Goal: Information Seeking & Learning: Compare options

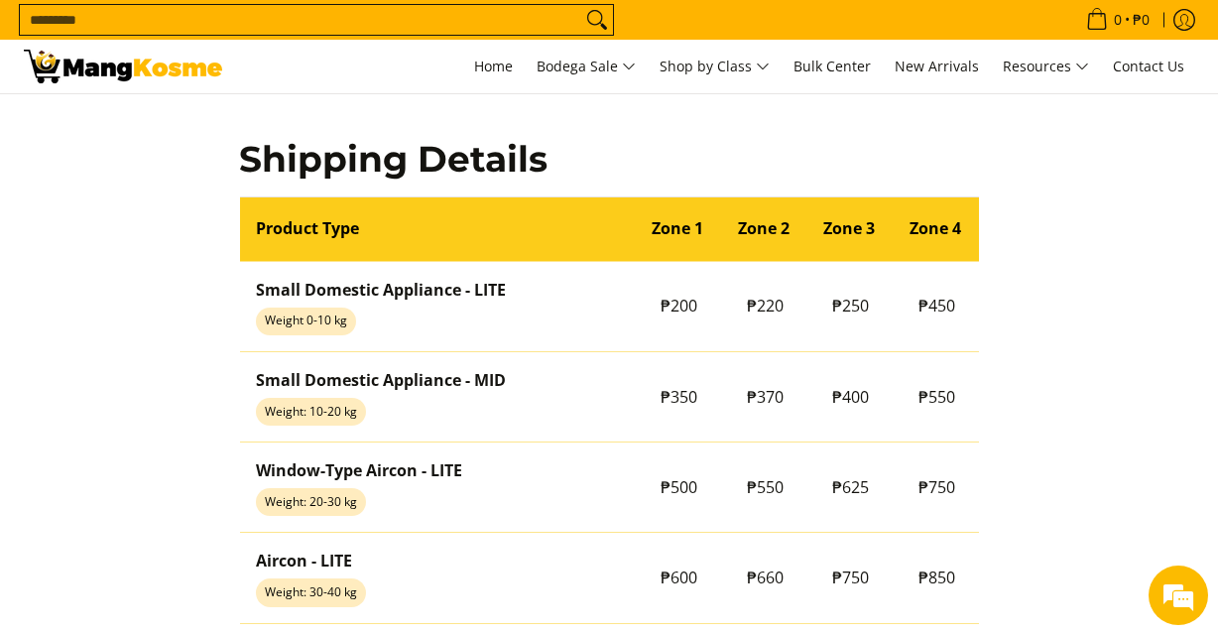
scroll to position [1539, 0]
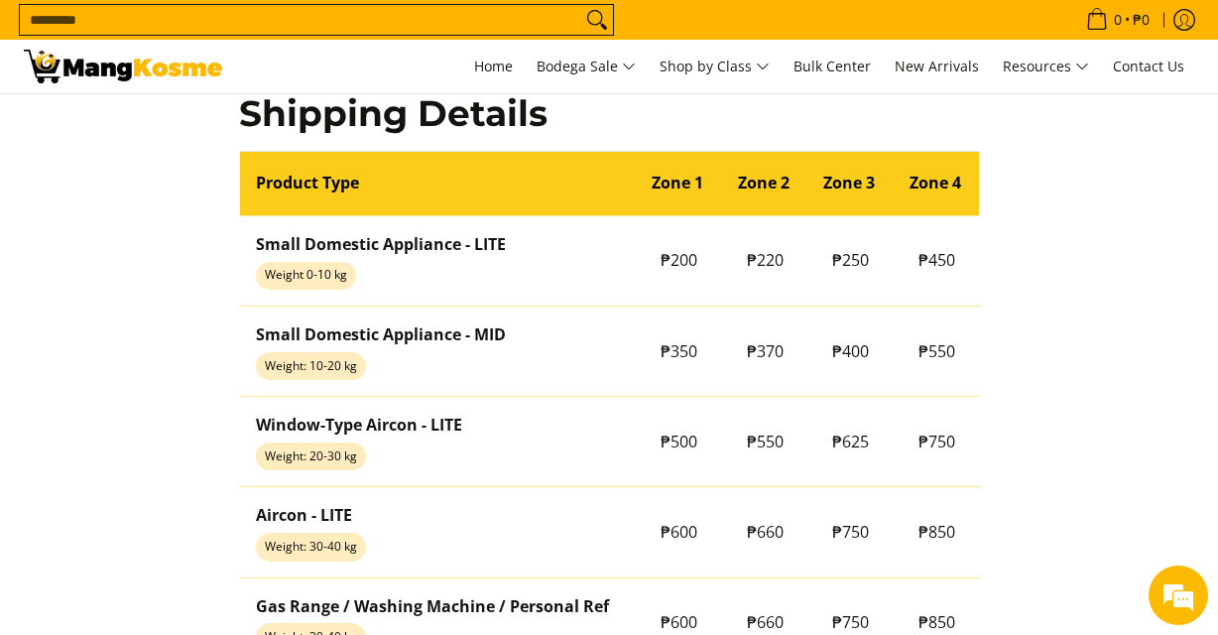
click at [1152, 395] on html "Skip to Main Content Home Bodega Sale Shop by Class Bulk Center New Arrivals Re…" at bounding box center [609, 312] width 1218 height 3702
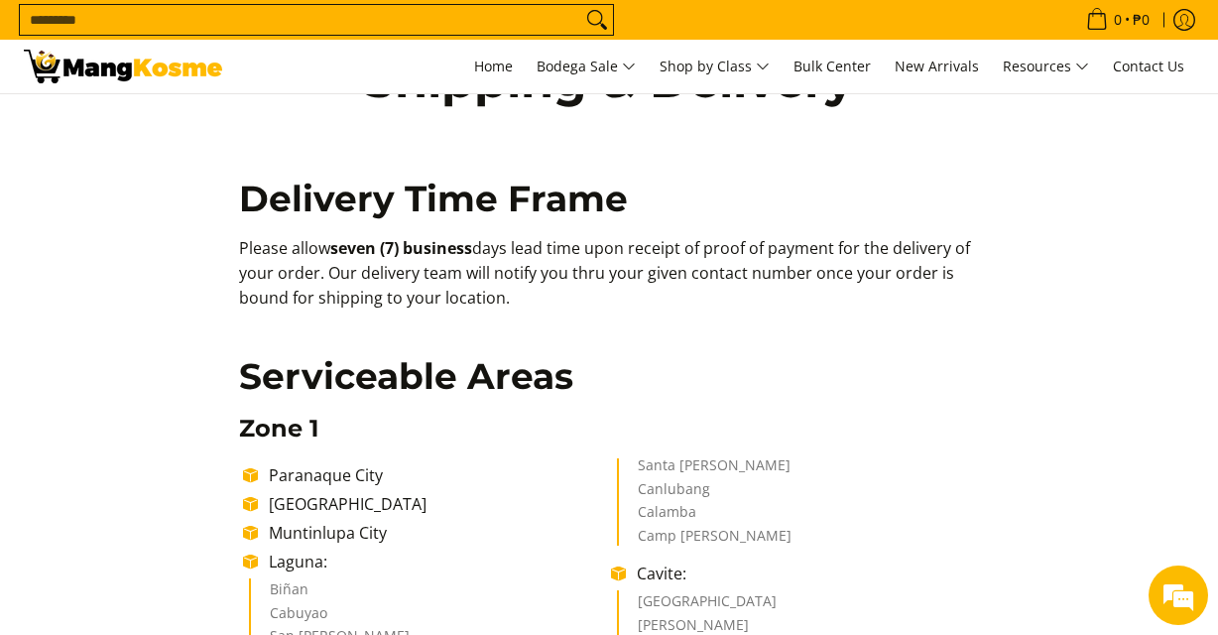
scroll to position [0, 0]
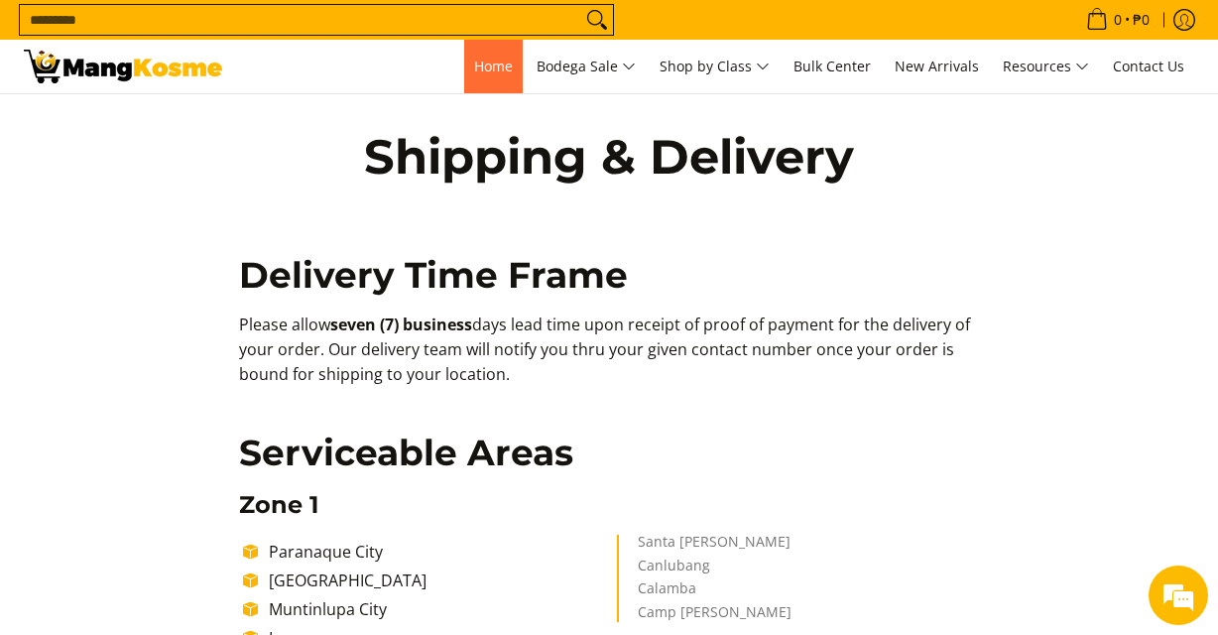
click at [483, 69] on span "Home" at bounding box center [493, 66] width 39 height 19
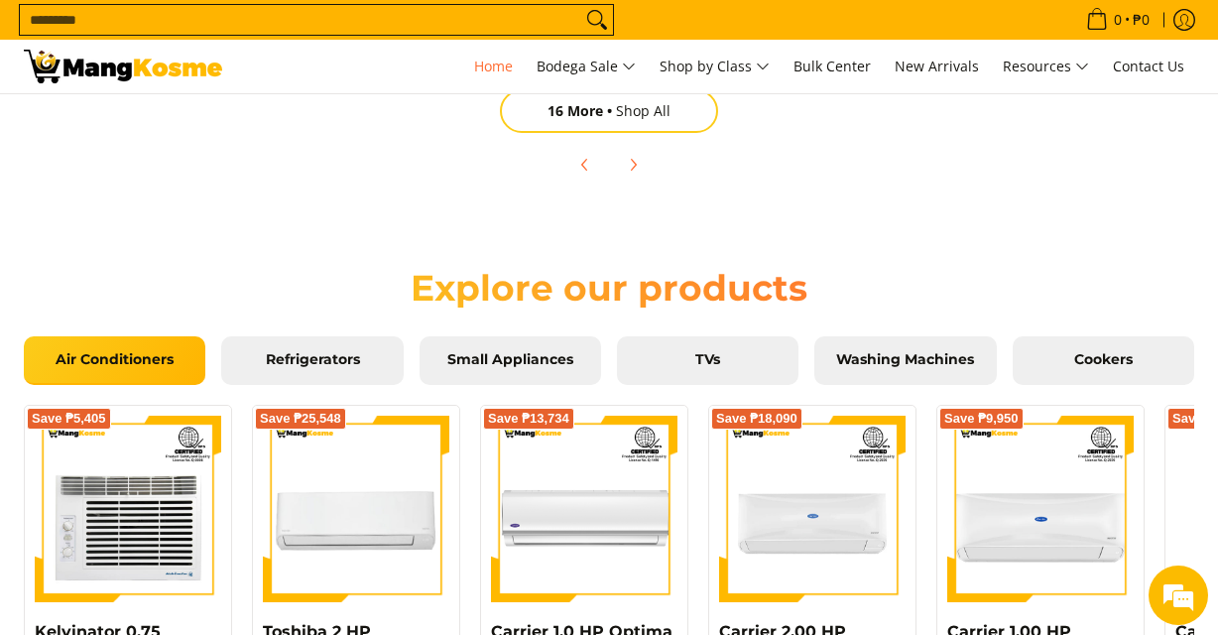
scroll to position [0, 780]
click at [320, 366] on span "Refrigerators" at bounding box center [312, 360] width 152 height 18
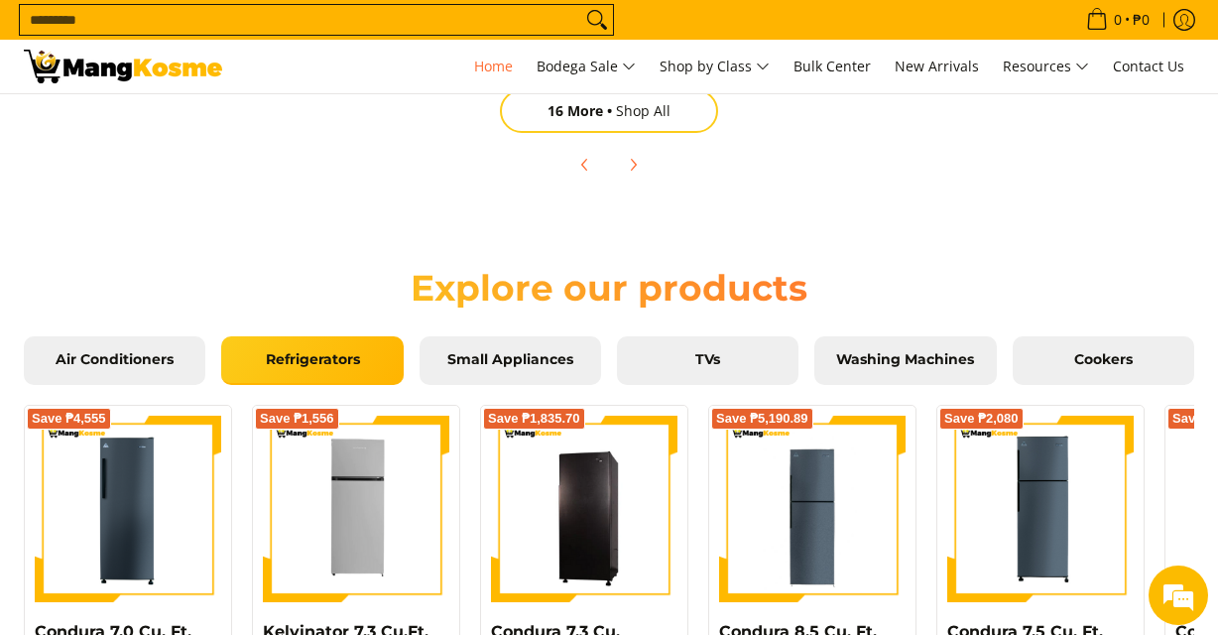
click at [320, 366] on span "Refrigerators" at bounding box center [312, 360] width 152 height 18
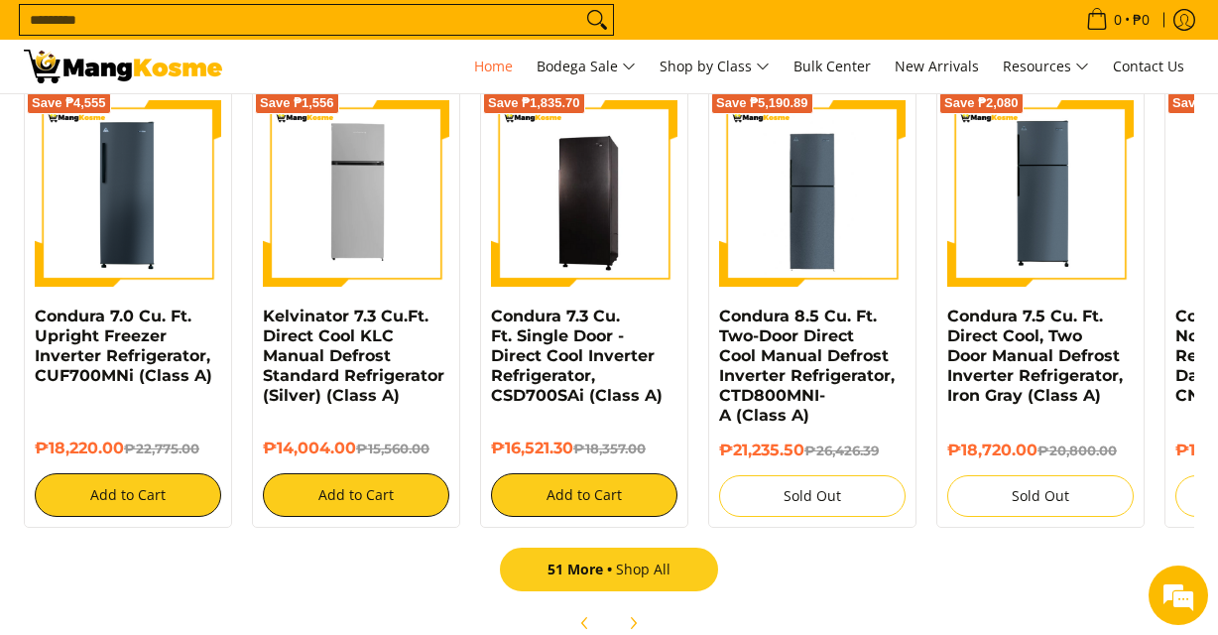
click at [612, 577] on span "51 More" at bounding box center [581, 568] width 68 height 19
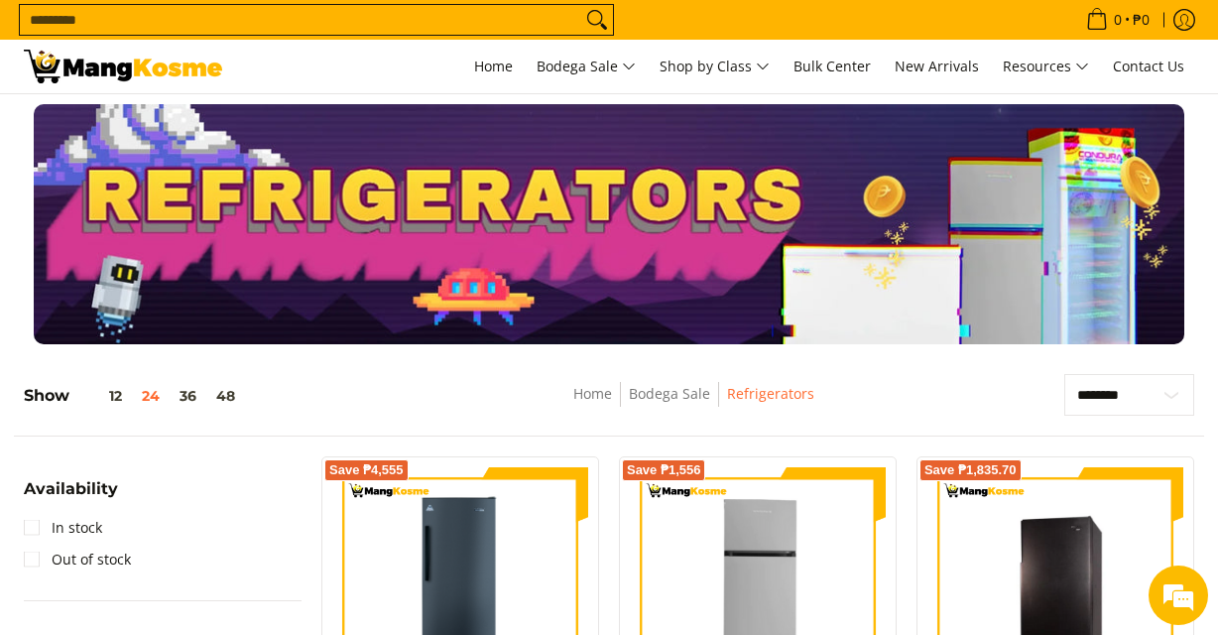
scroll to position [9, 0]
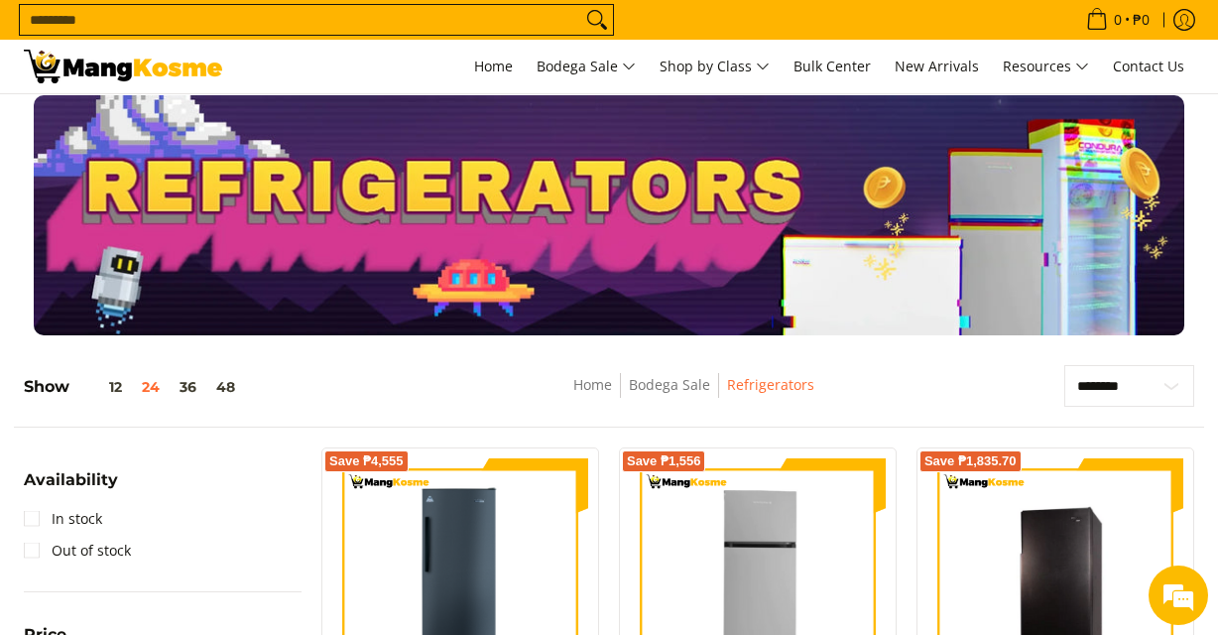
click at [1216, 97] on div at bounding box center [609, 215] width 1218 height 240
click at [1210, 106] on div at bounding box center [609, 215] width 1210 height 240
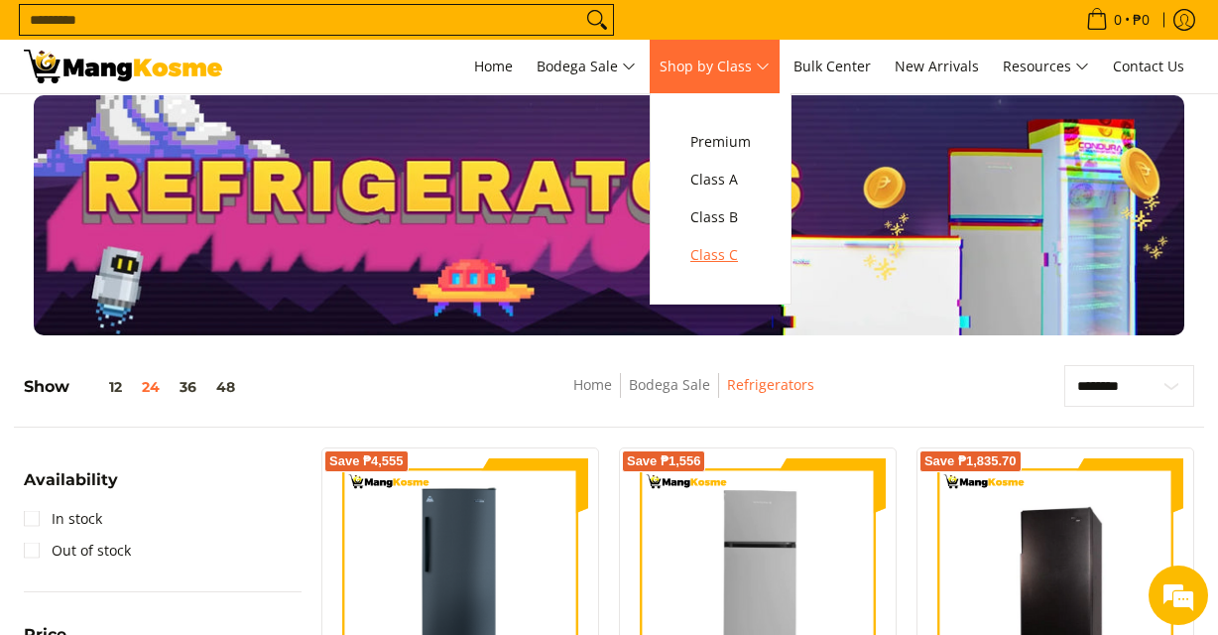
click at [733, 254] on span "Class C" at bounding box center [720, 255] width 60 height 25
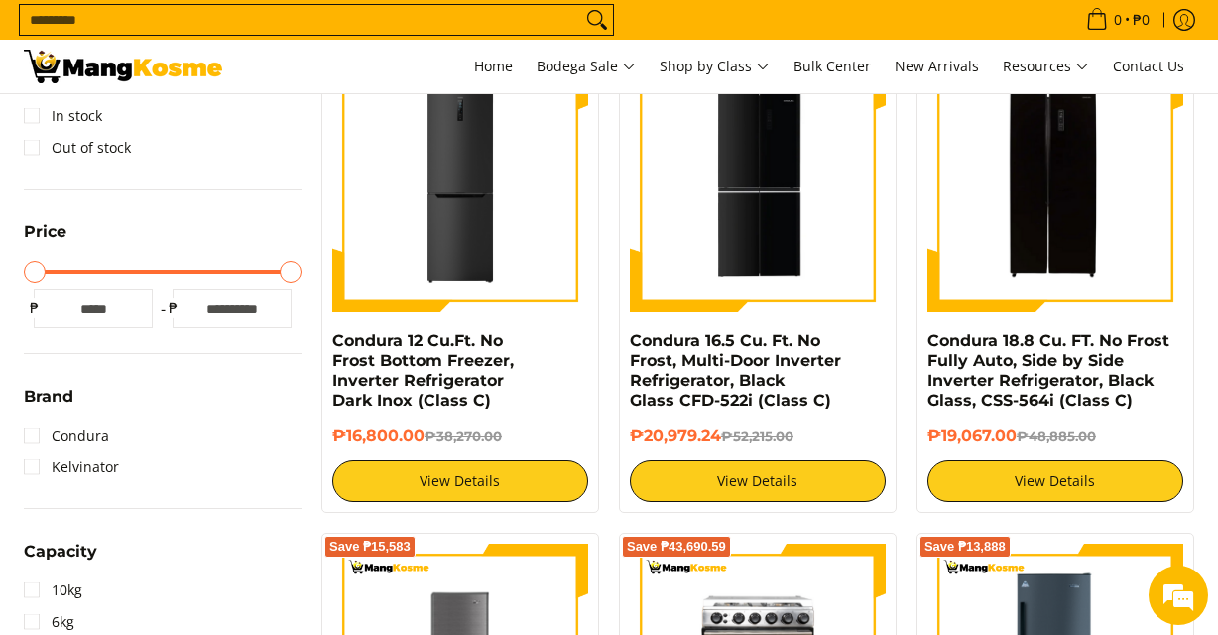
scroll to position [453, 0]
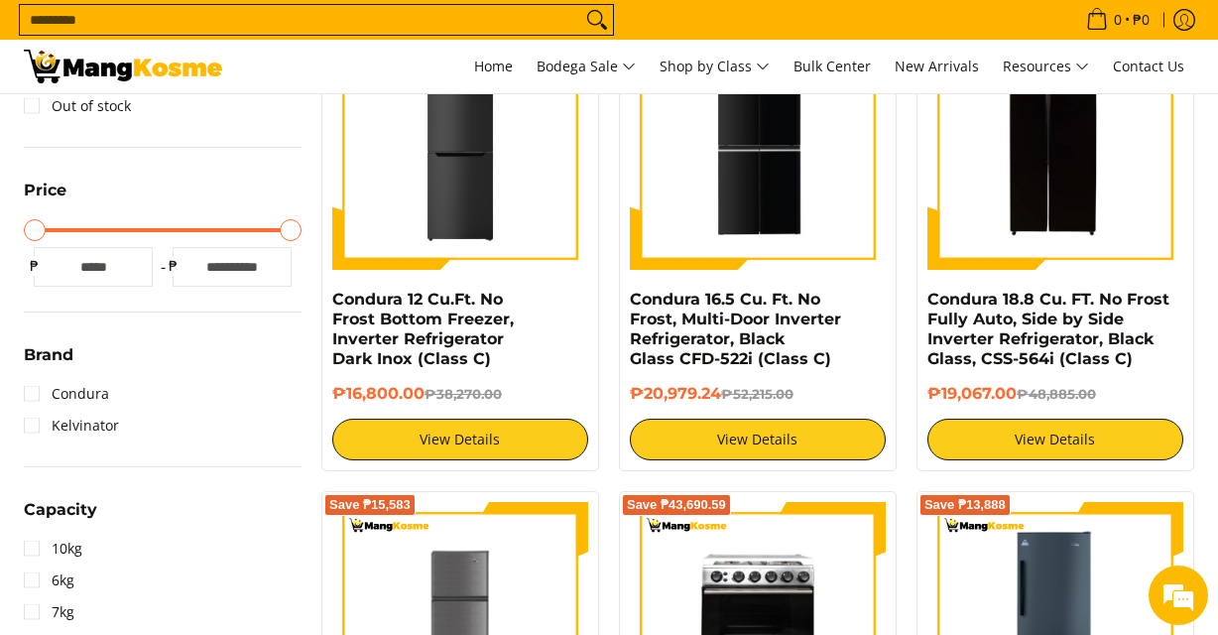
drag, startPoint x: 1231, startPoint y: 53, endPoint x: 1219, endPoint y: 106, distance: 54.9
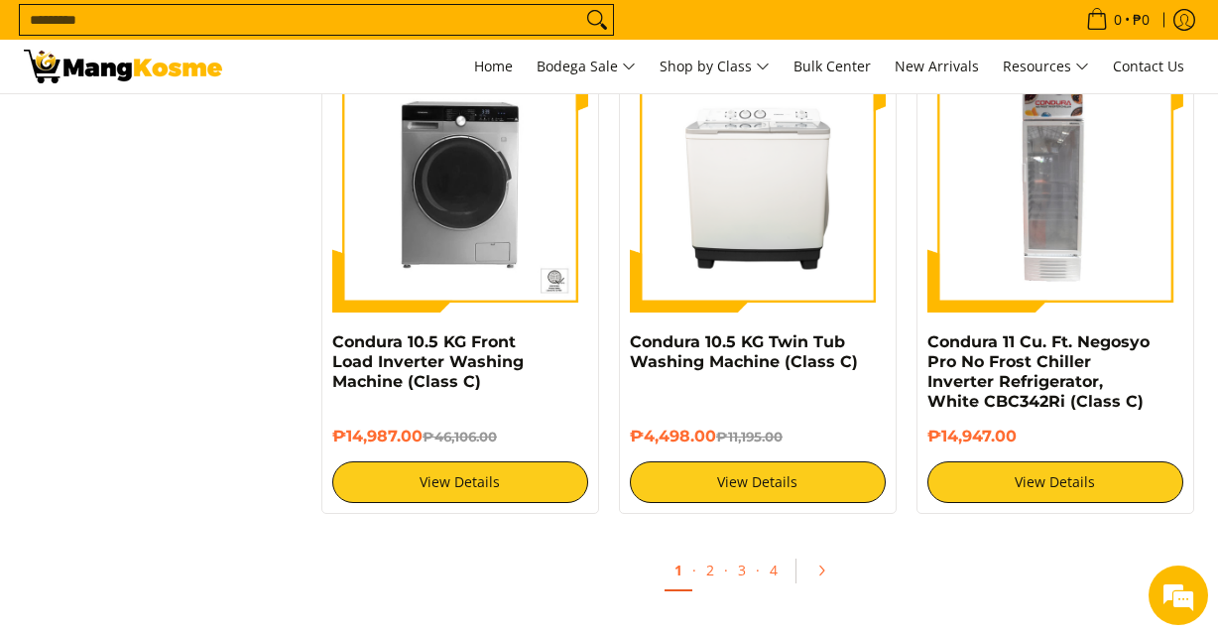
scroll to position [3912, 0]
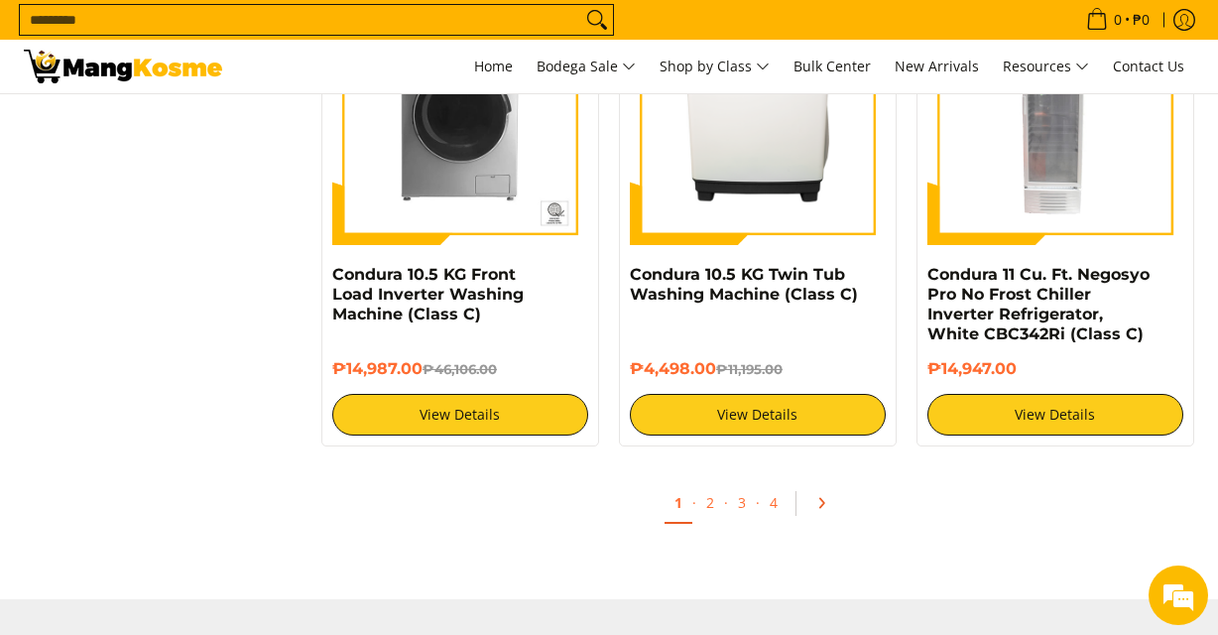
click at [818, 501] on icon "Pagination" at bounding box center [821, 503] width 14 height 14
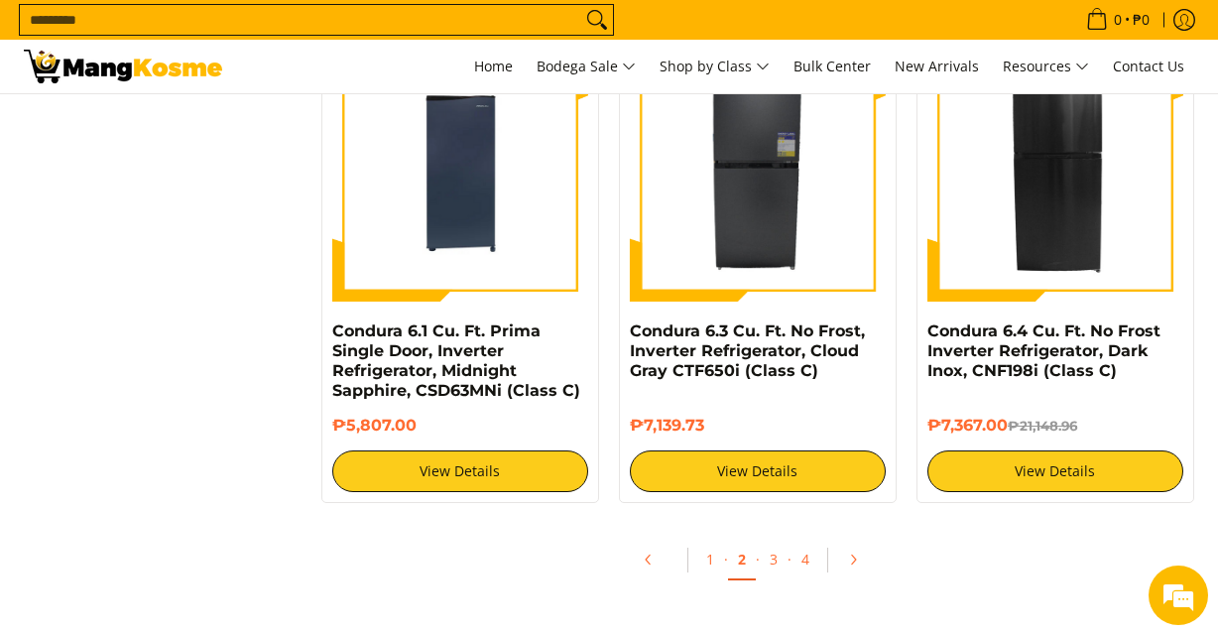
scroll to position [3853, 0]
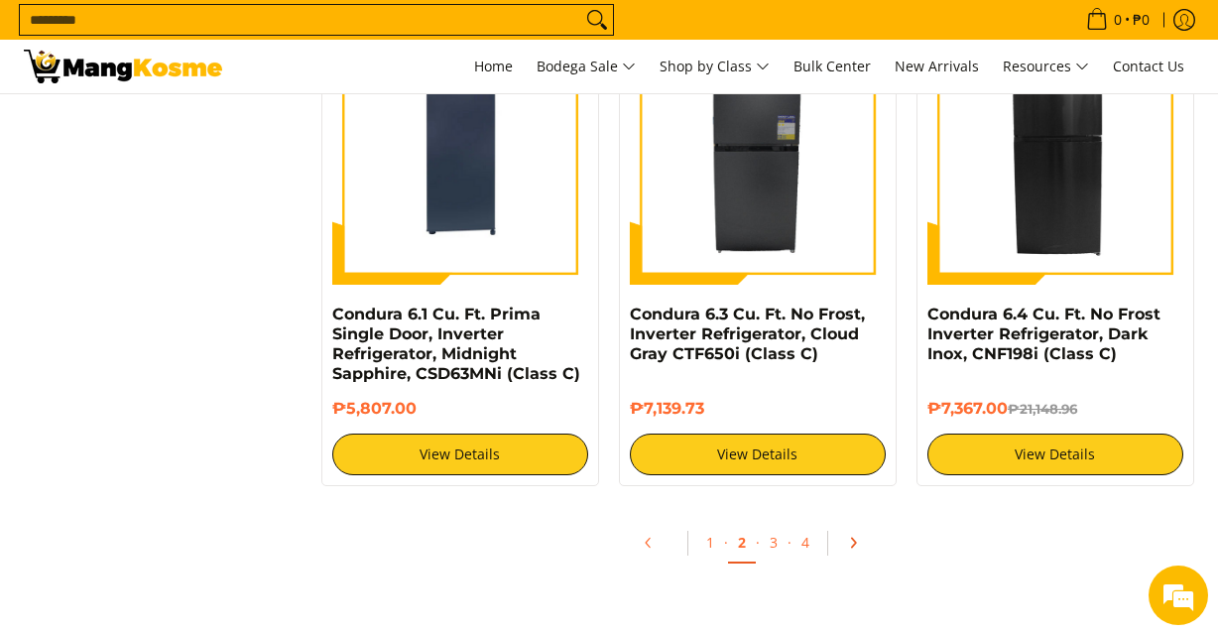
click at [859, 535] on icon "Pagination" at bounding box center [853, 542] width 14 height 14
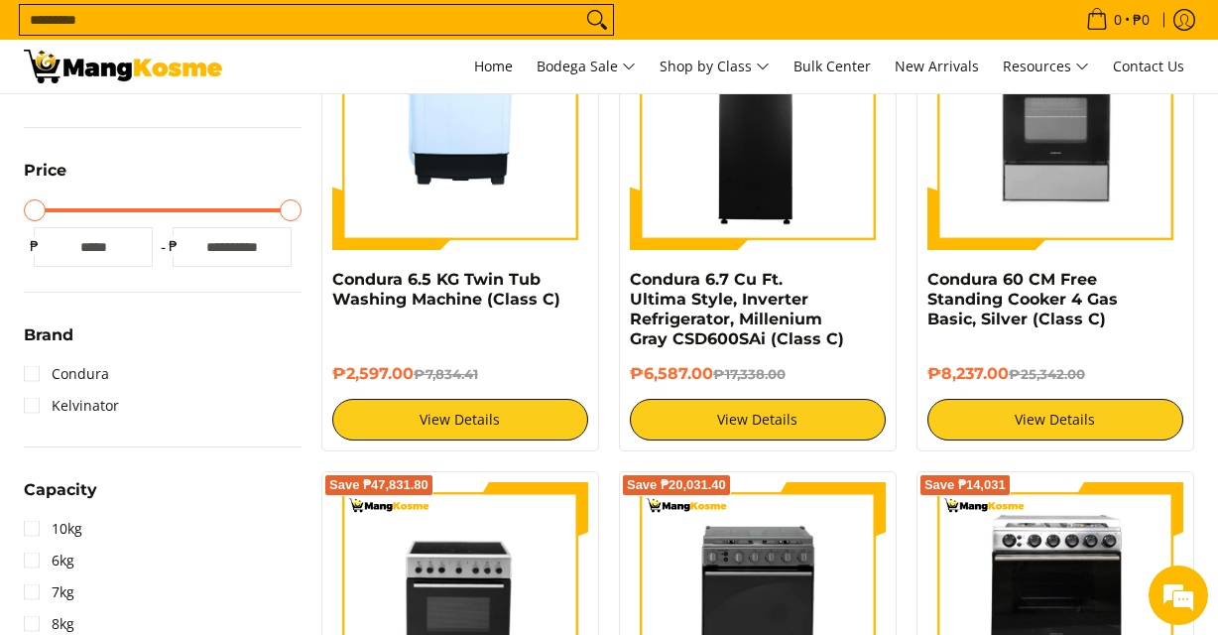
scroll to position [498, 0]
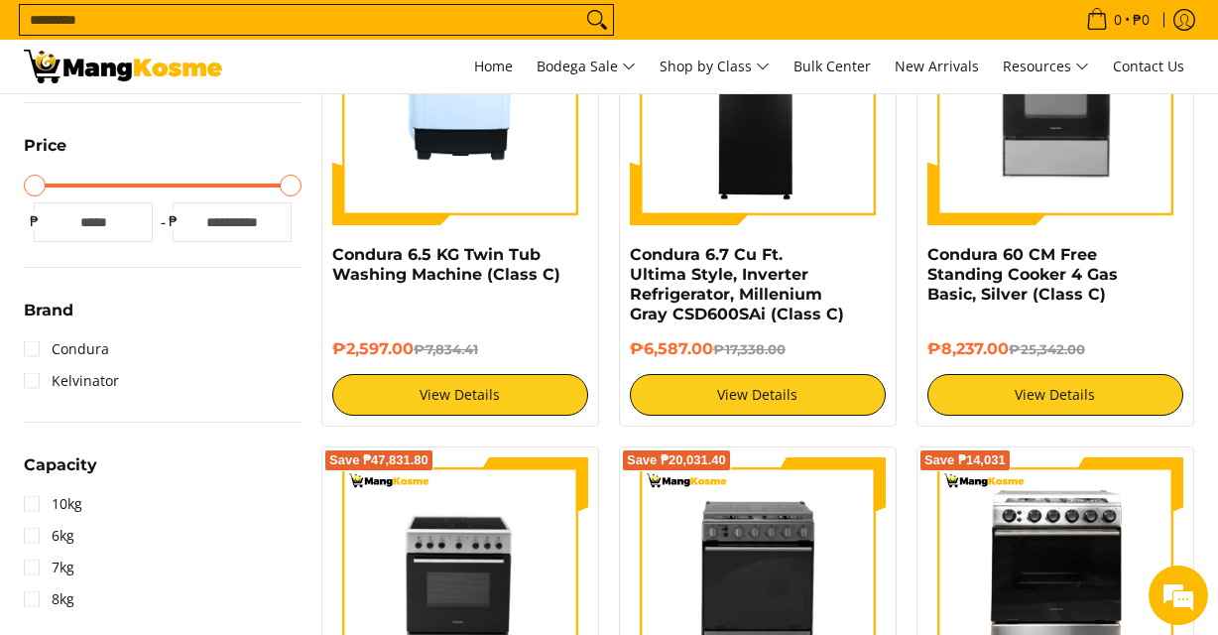
drag, startPoint x: 1221, startPoint y: 68, endPoint x: 1229, endPoint y: 129, distance: 61.0
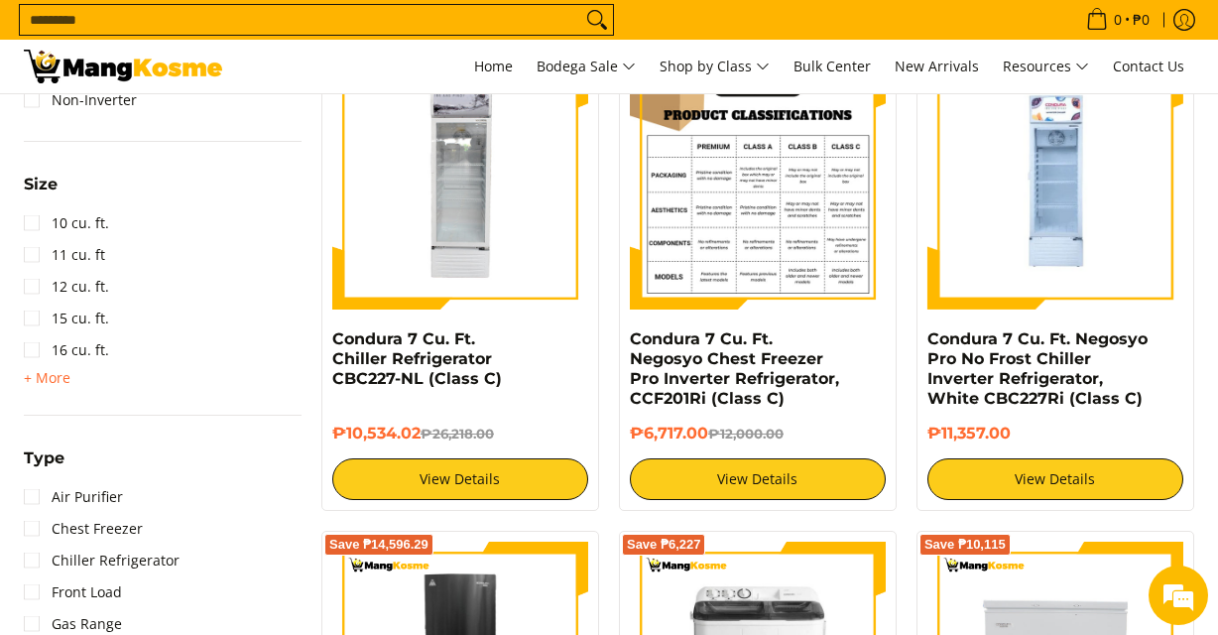
scroll to position [1328, 0]
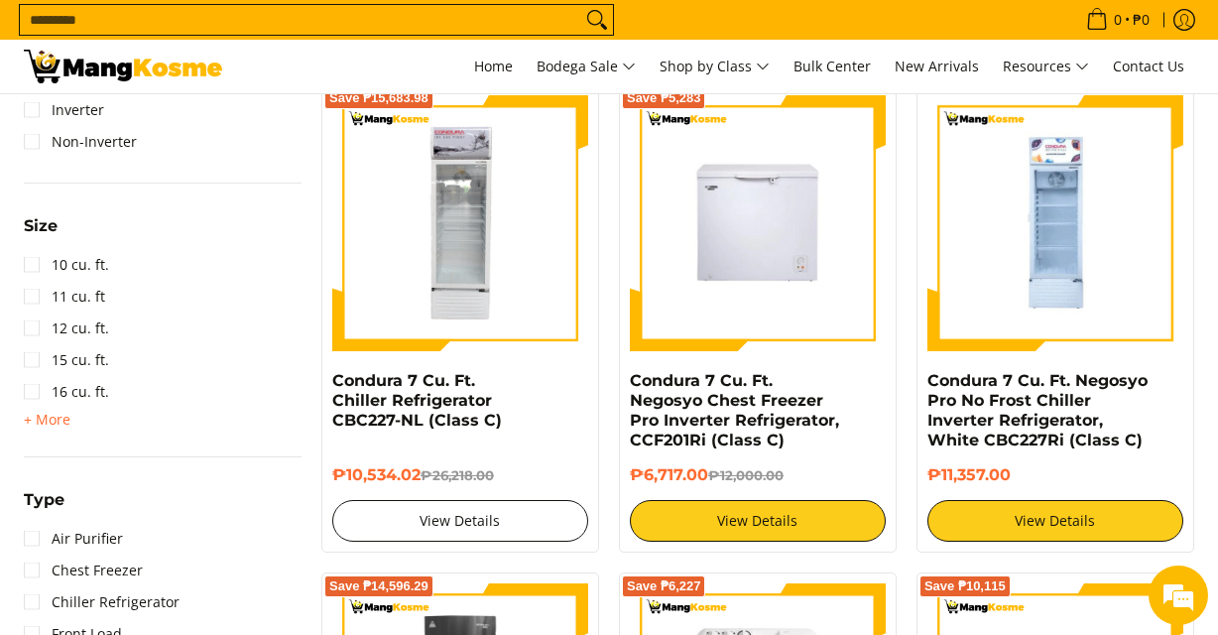
click at [483, 518] on link "View Details" at bounding box center [460, 521] width 256 height 42
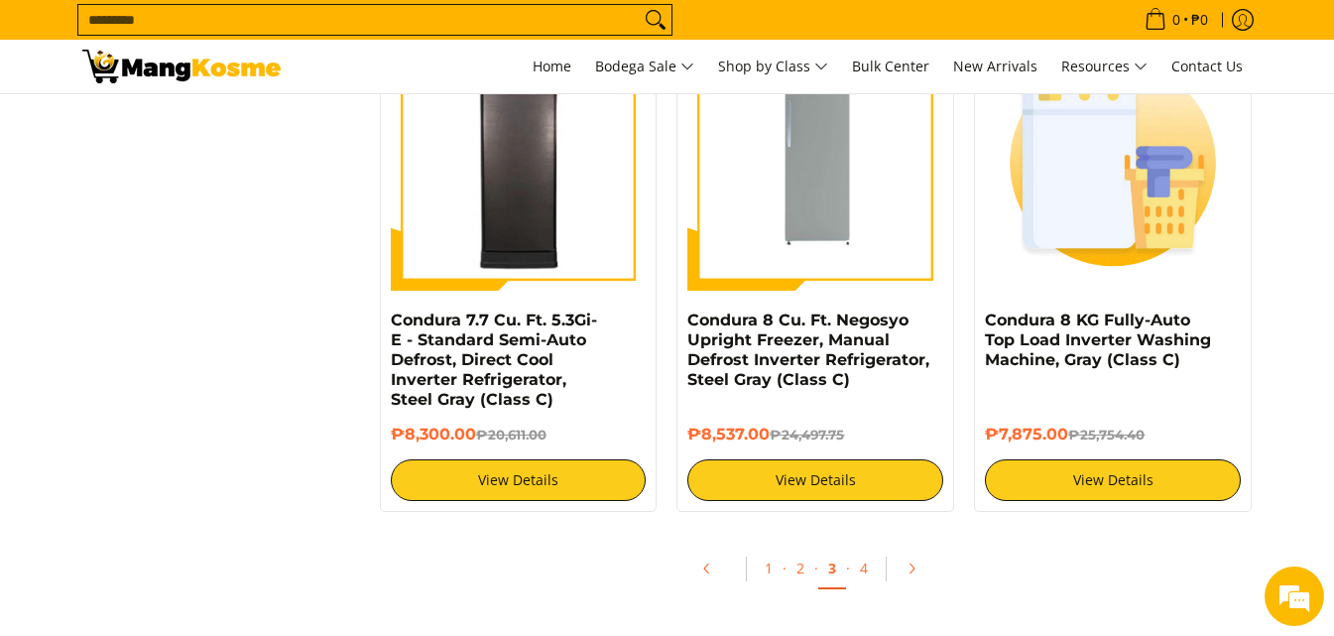
scroll to position [3779, 0]
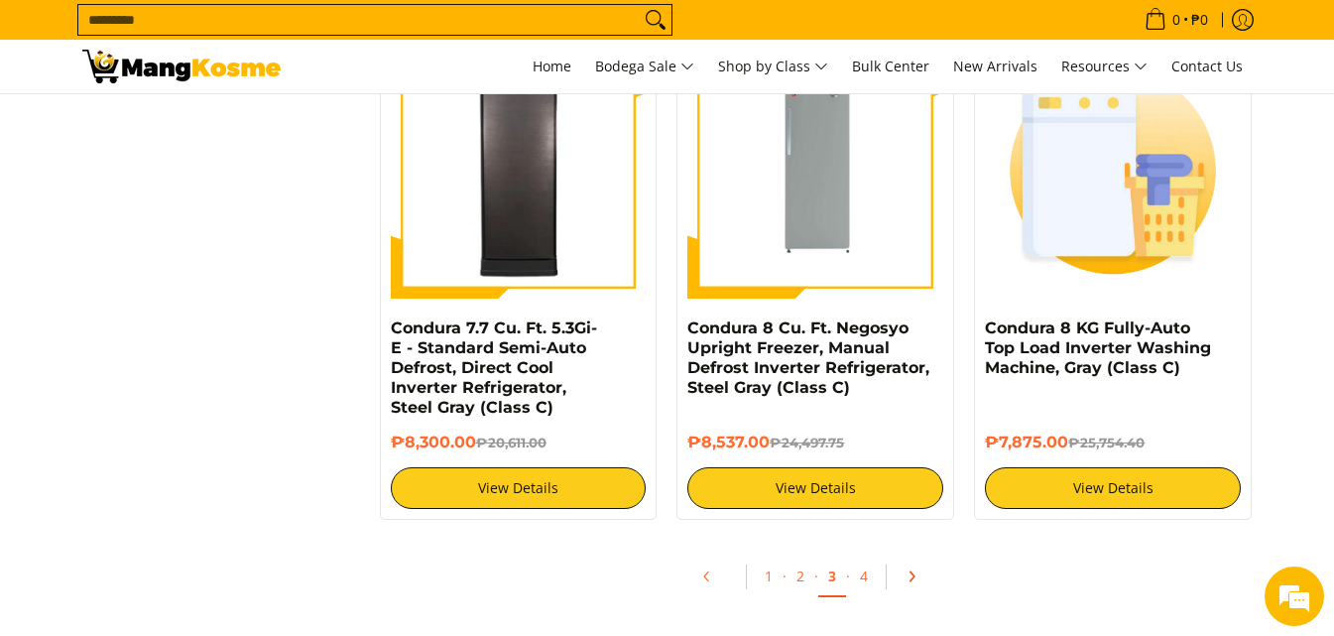
click at [914, 564] on link "Pagination" at bounding box center [918, 576] width 48 height 34
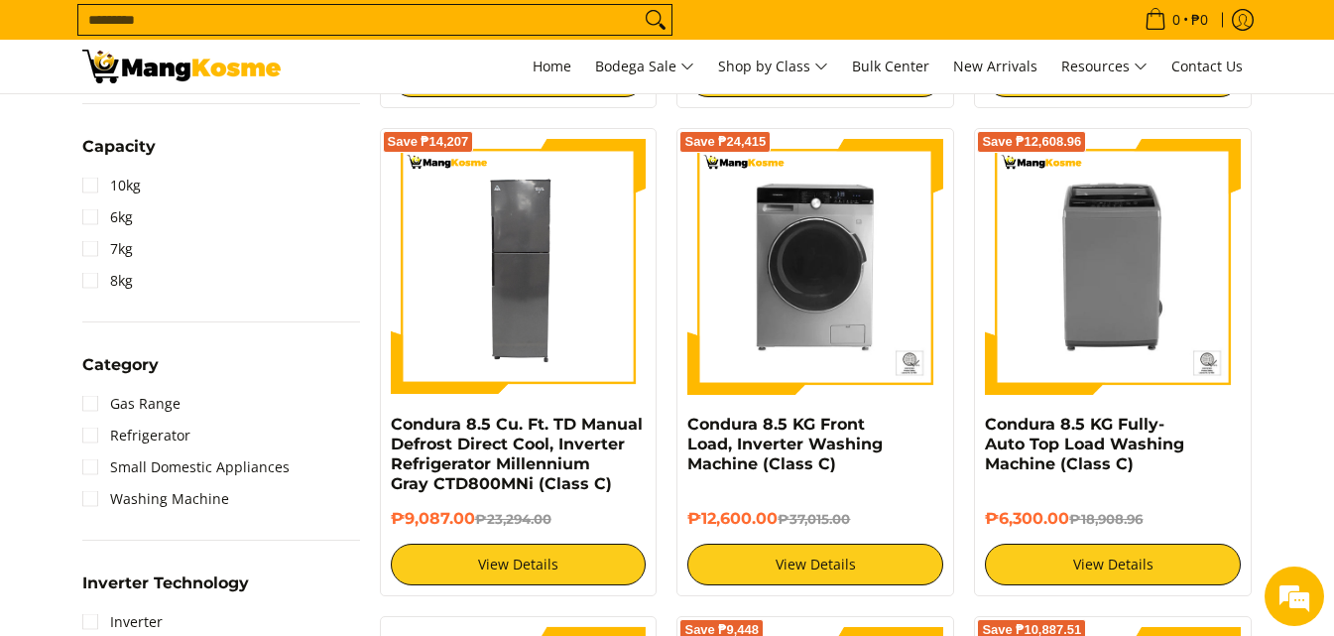
drag, startPoint x: 0, startPoint y: 0, endPoint x: 1345, endPoint y: 150, distance: 1353.0
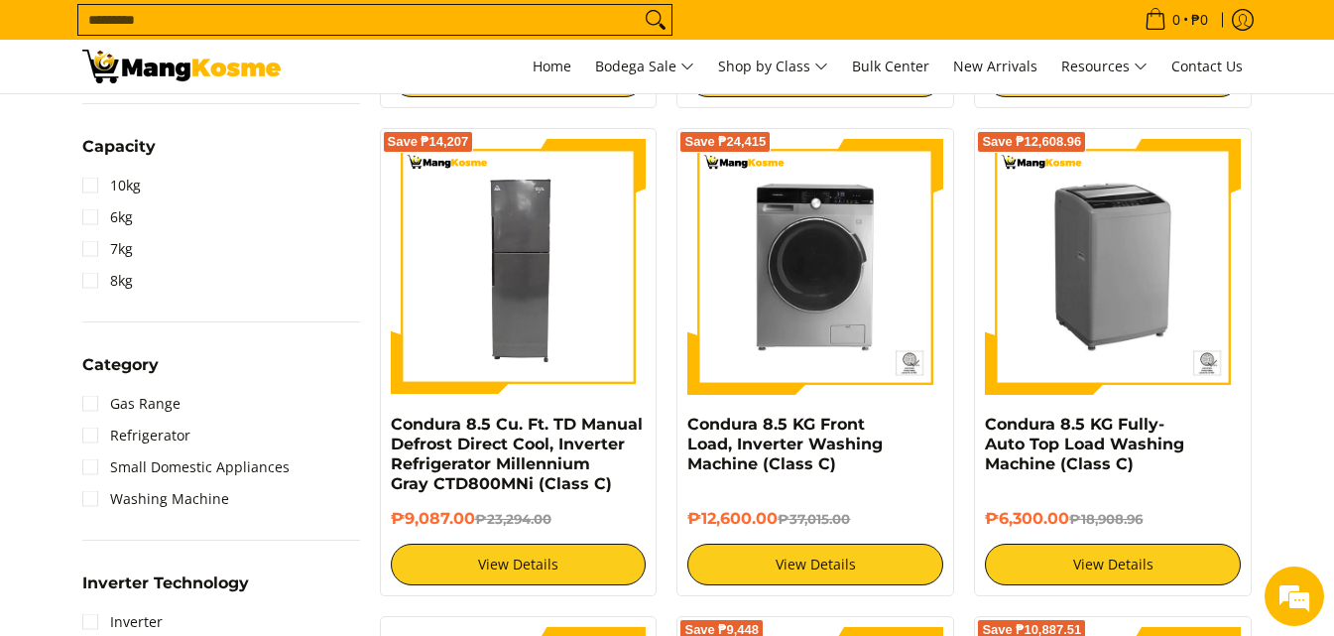
click at [1155, 225] on img at bounding box center [1113, 267] width 256 height 256
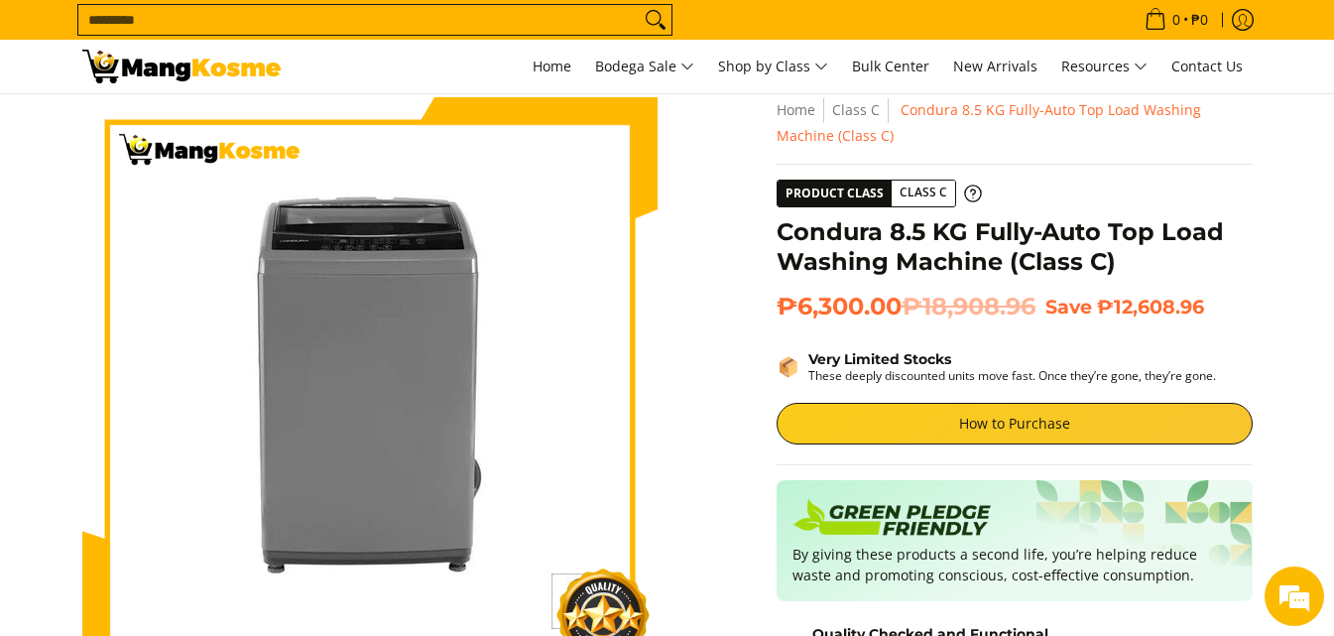
scroll to position [52, 0]
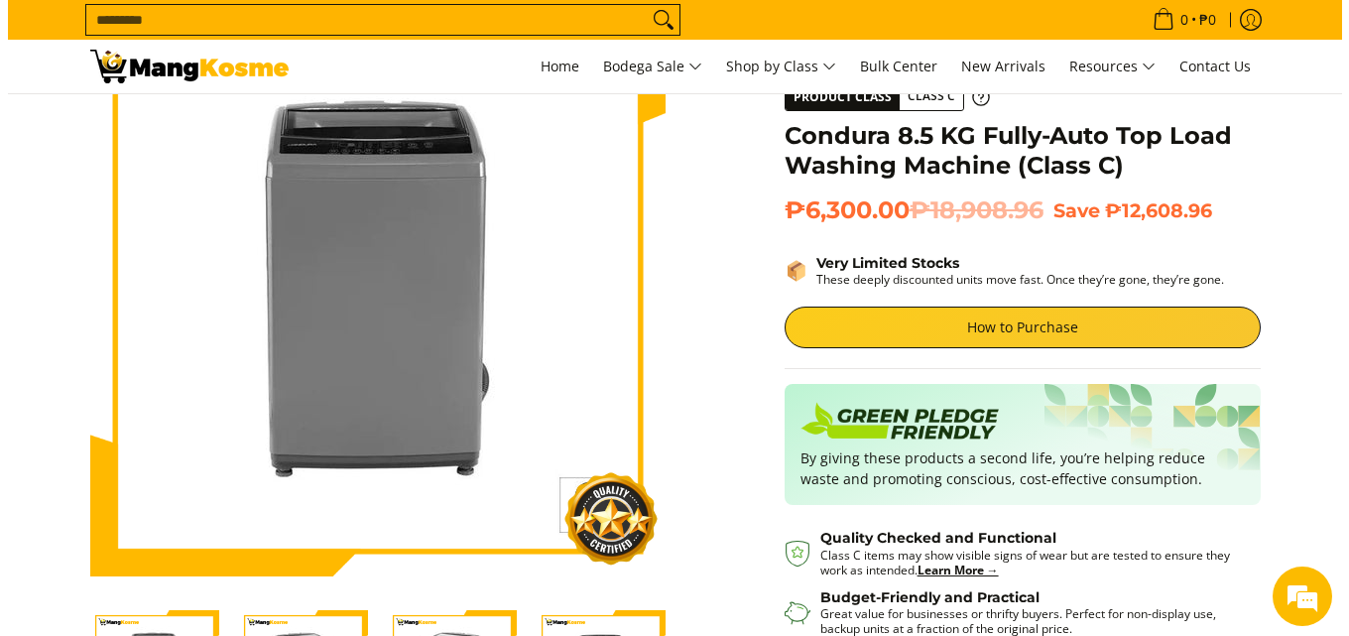
scroll to position [126, 0]
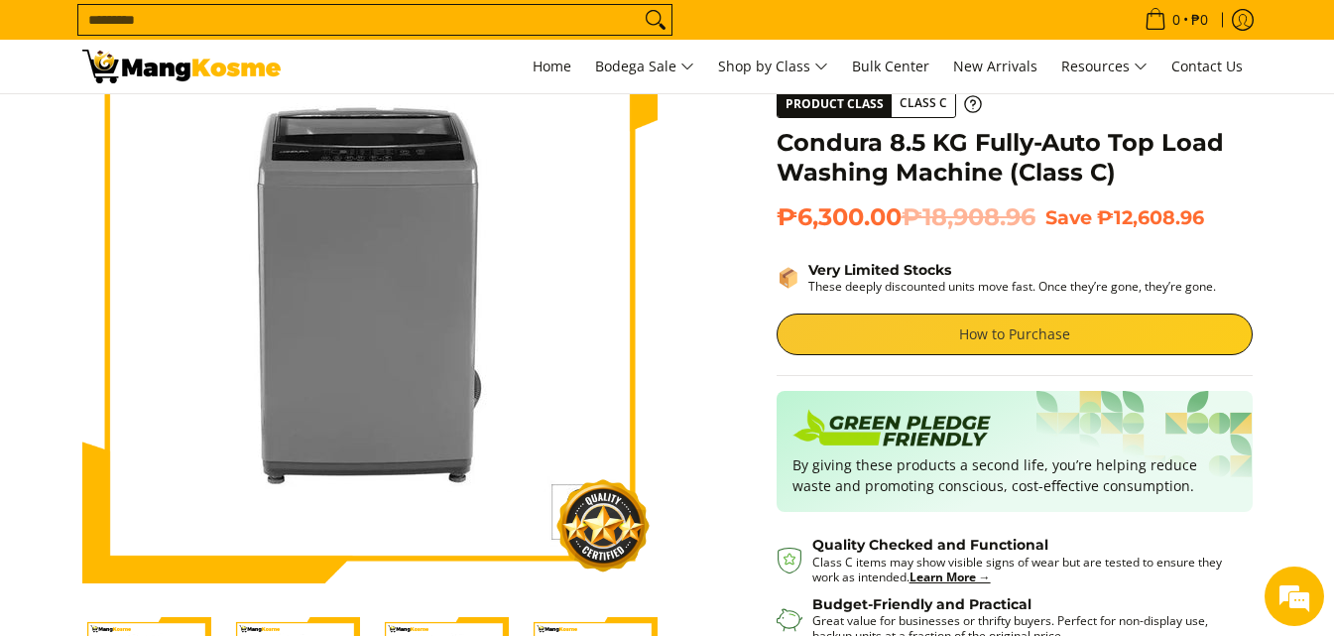
click at [1030, 333] on link "How to Purchase" at bounding box center [1014, 334] width 476 height 42
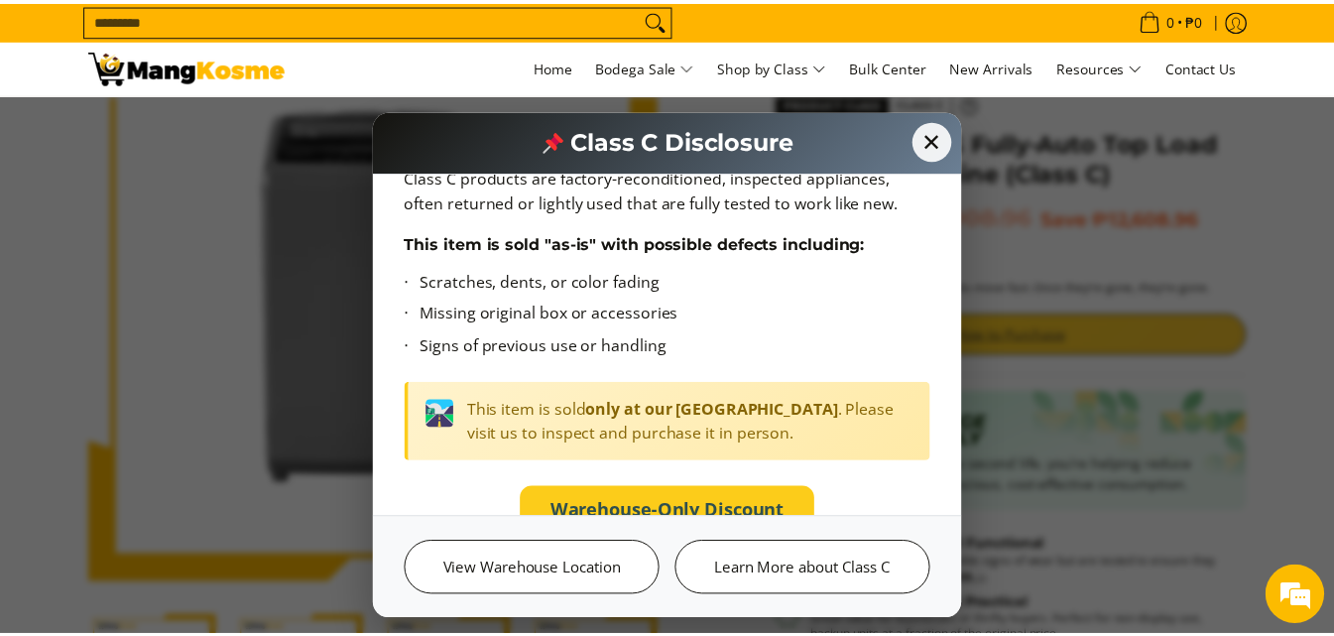
scroll to position [0, 0]
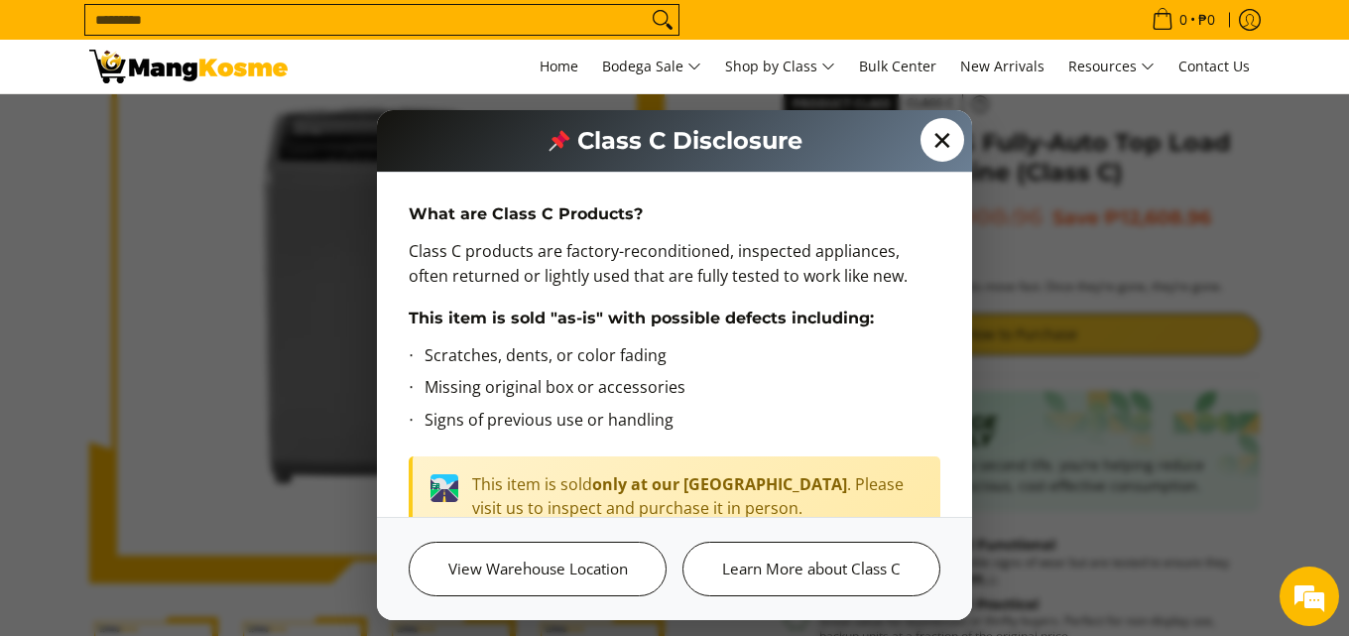
click at [942, 139] on span "✕" at bounding box center [942, 140] width 44 height 44
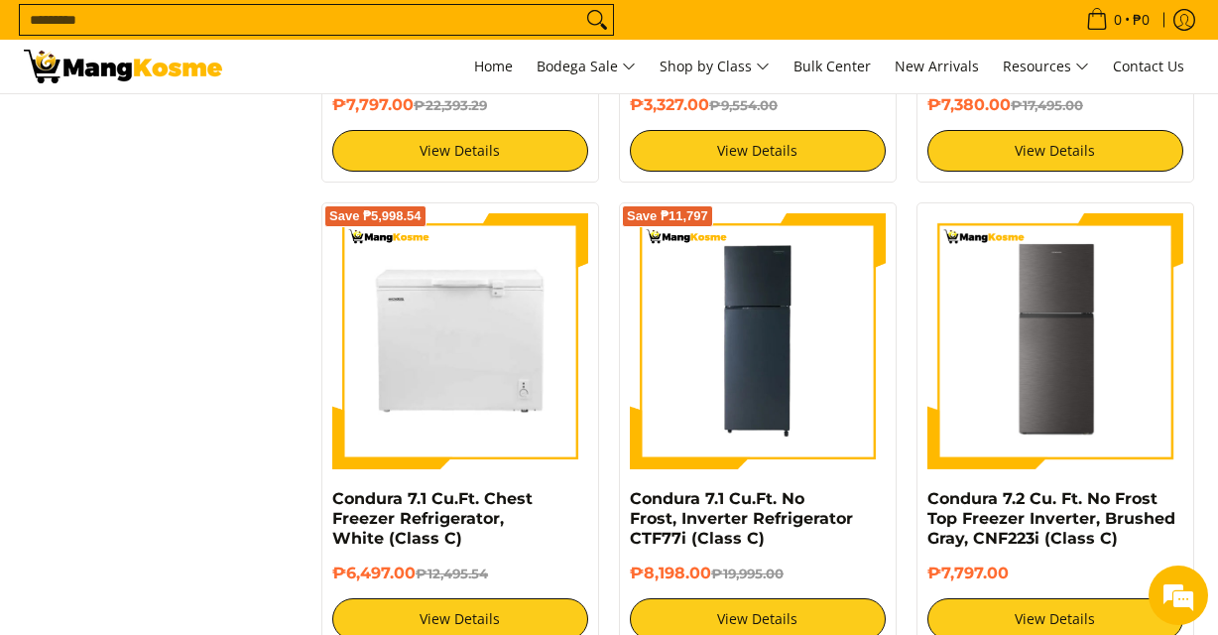
scroll to position [2202, 0]
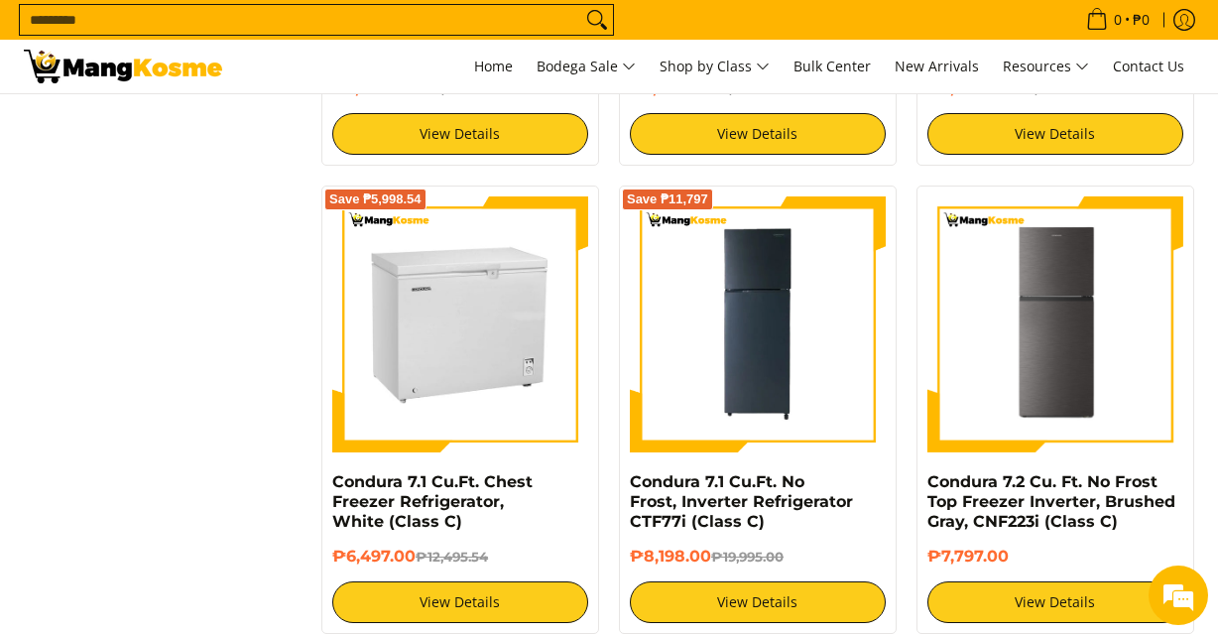
click at [522, 344] on img at bounding box center [460, 324] width 256 height 256
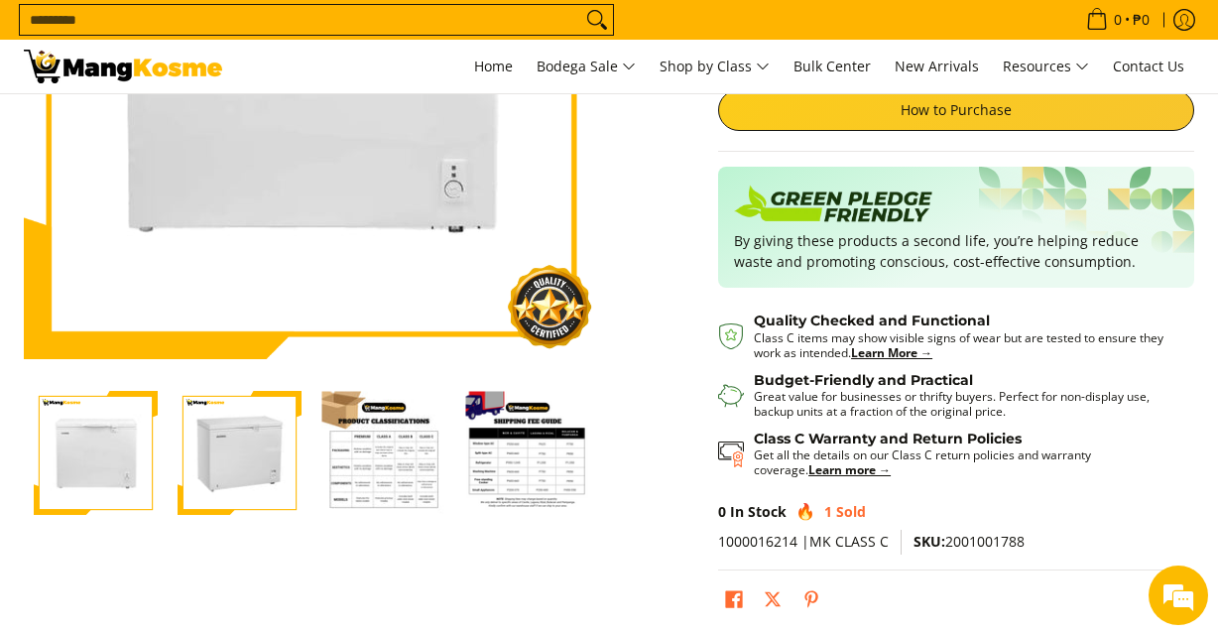
scroll to position [339, 0]
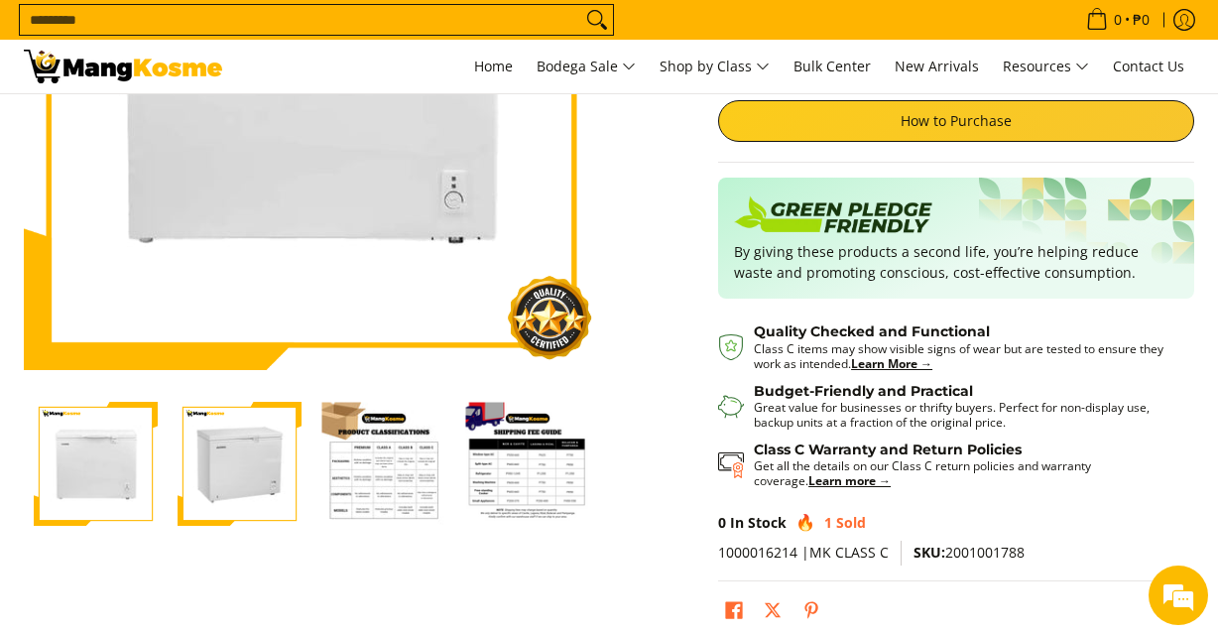
click at [379, 491] on img "Condura 7.1 Cu.Ft. Chest Freezer Refrigerator, White (Class C)-3" at bounding box center [383, 464] width 124 height 124
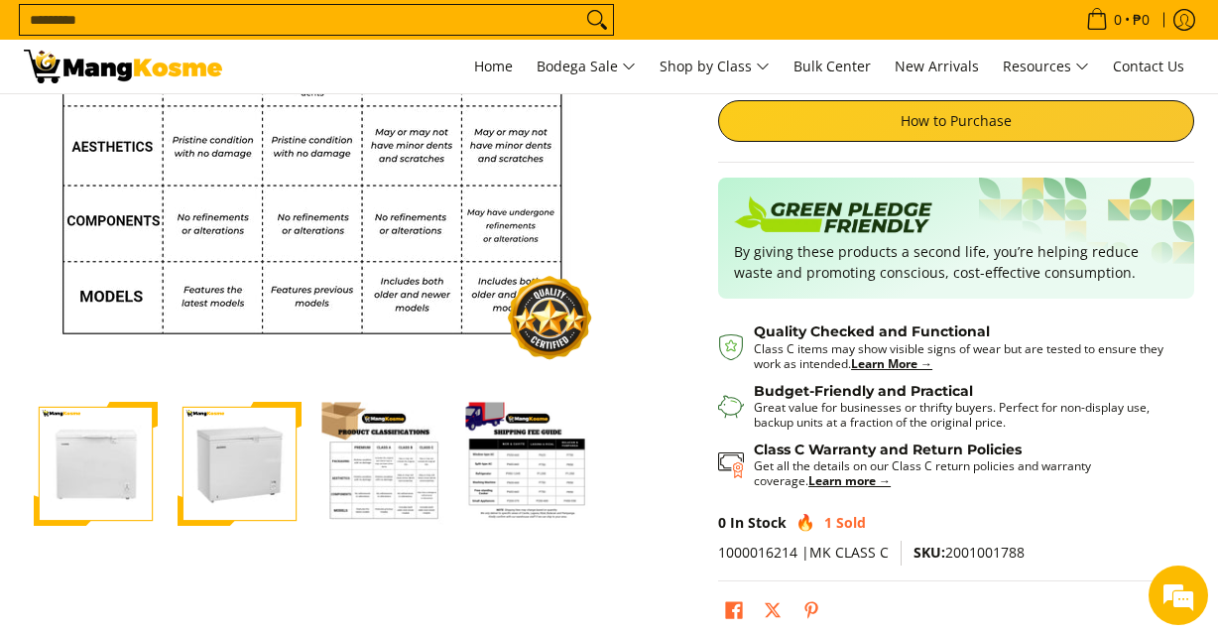
scroll to position [0, 0]
click at [555, 483] on img "Condura 7.1 Cu.Ft. Chest Freezer Refrigerator, White (Class C)-4" at bounding box center [527, 464] width 124 height 124
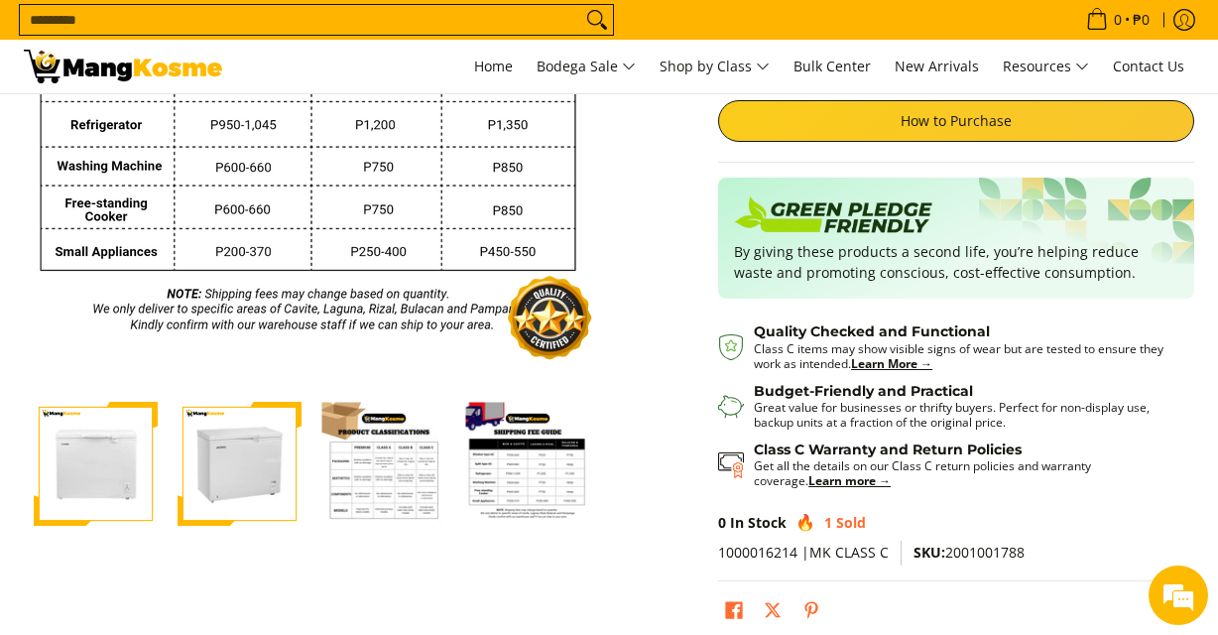
click at [241, 456] on img "Condura 7.1 Cu.Ft. Chest Freezer Refrigerator, White (Class C)-2" at bounding box center [240, 464] width 124 height 124
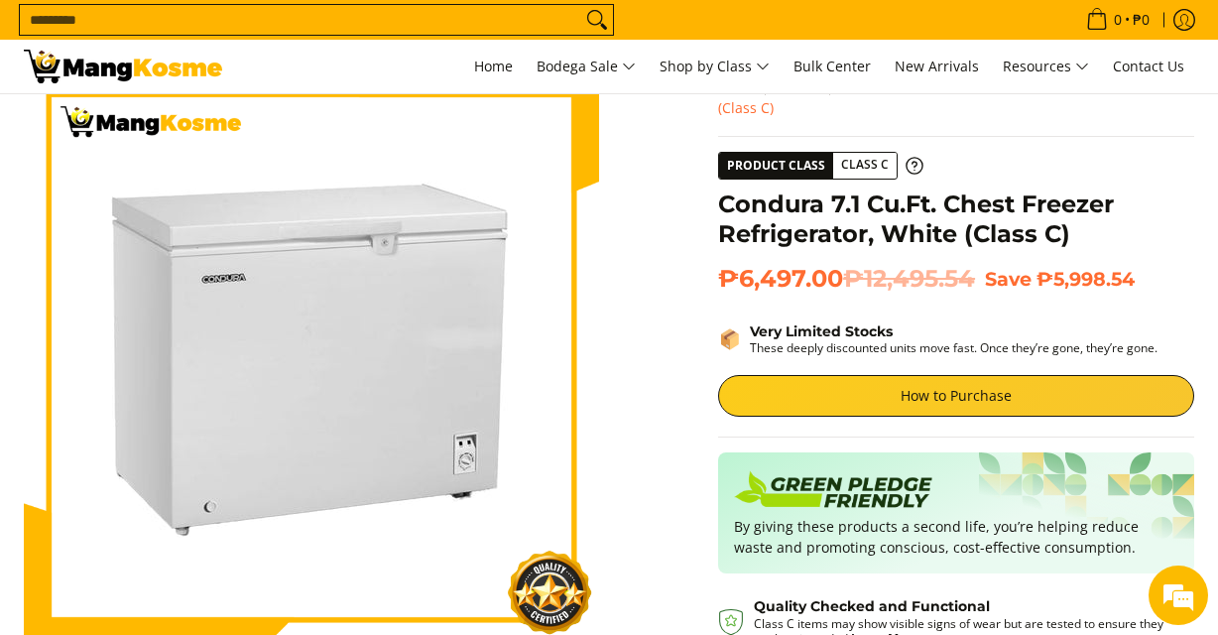
scroll to position [38, 0]
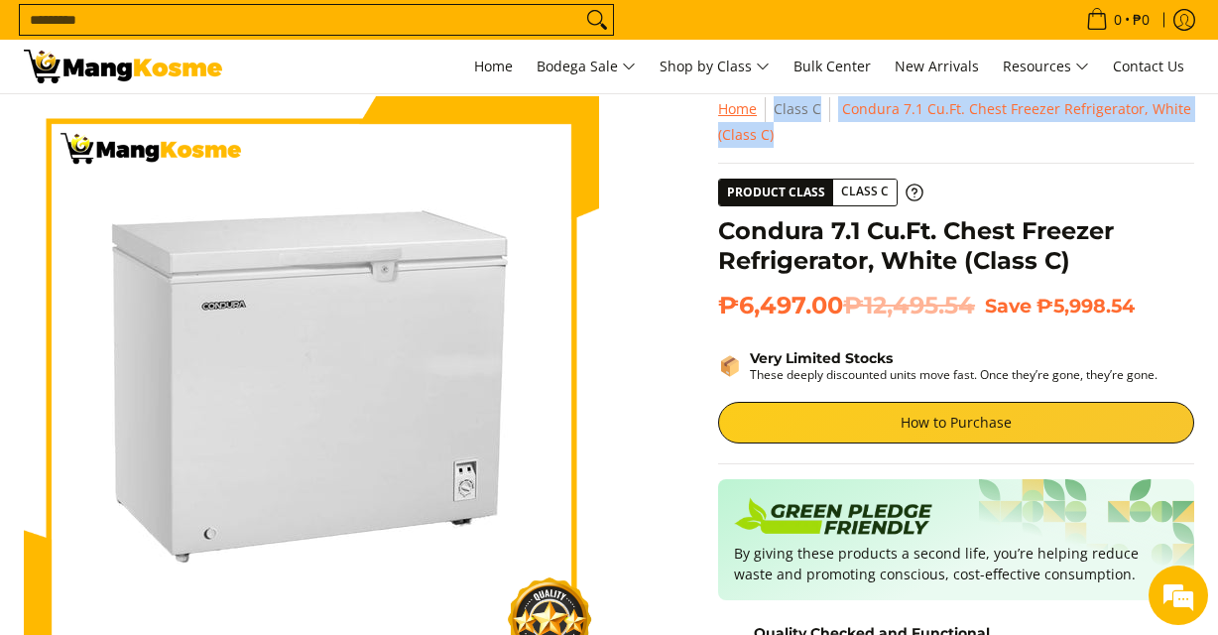
drag, startPoint x: 810, startPoint y: 124, endPoint x: 755, endPoint y: 111, distance: 57.0
click at [755, 111] on nav "Home Class C Condura 7.1 Cu.Ft. Chest Freezer Refrigerator, White (Class C)" at bounding box center [956, 122] width 476 height 52
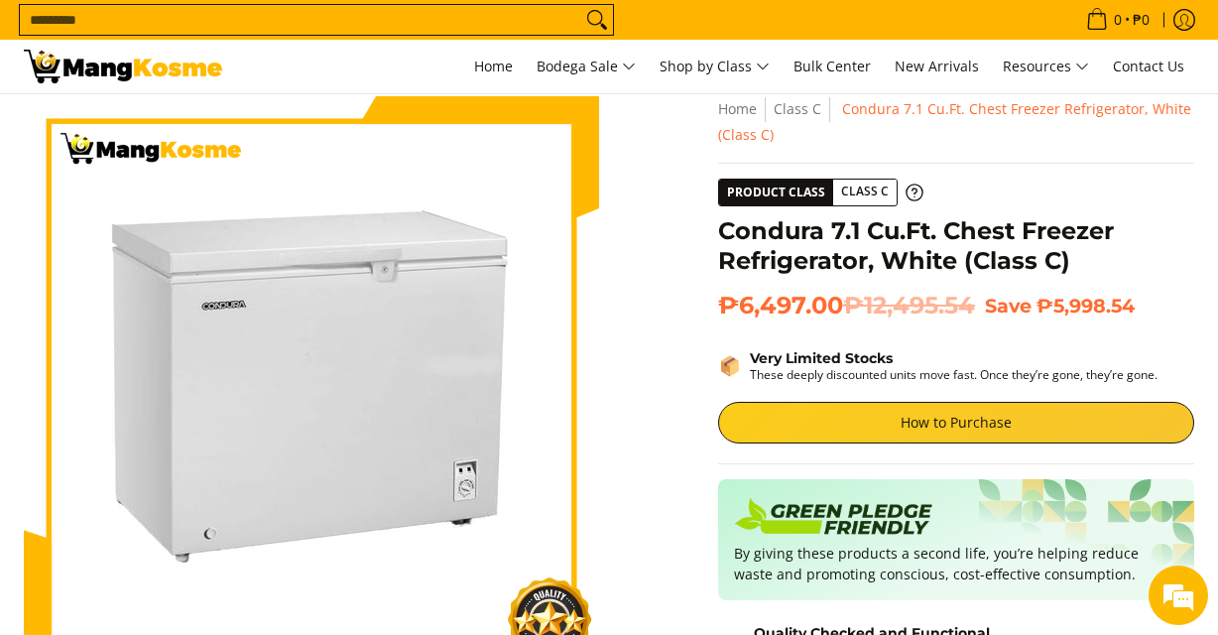
drag, startPoint x: 881, startPoint y: 6, endPoint x: 975, endPoint y: 6, distance: 94.2
click at [975, 6] on predictive-search "Search..." at bounding box center [542, 20] width 1047 height 40
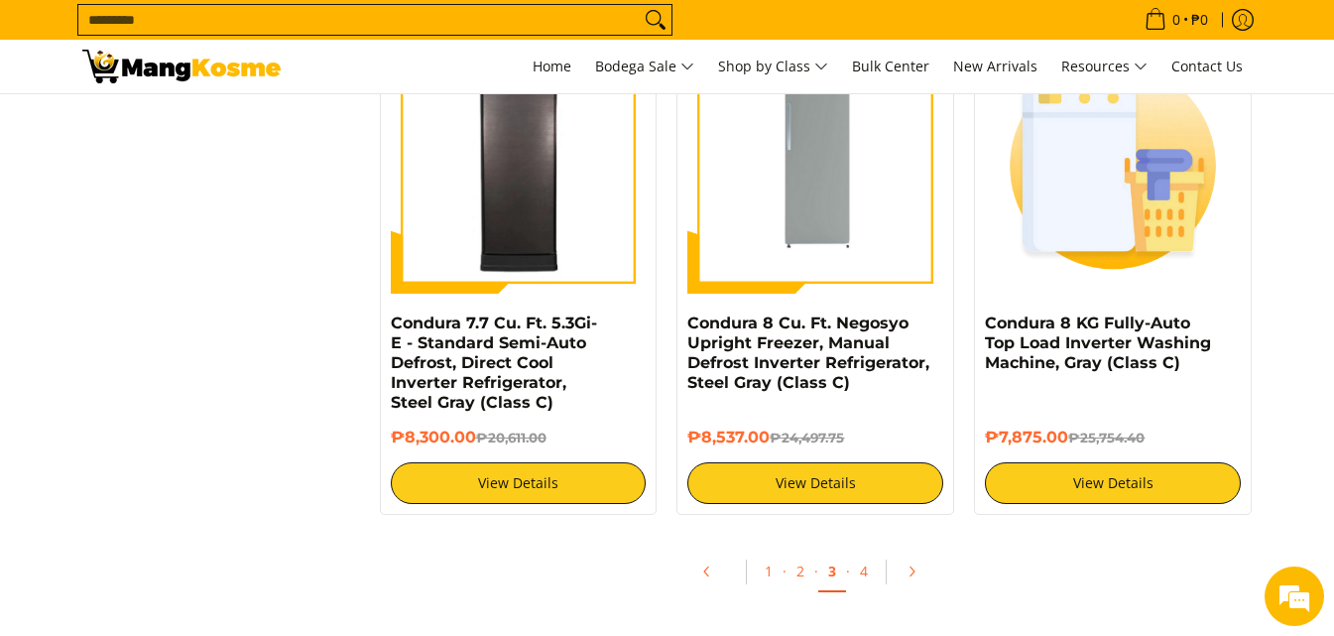
scroll to position [3908, 0]
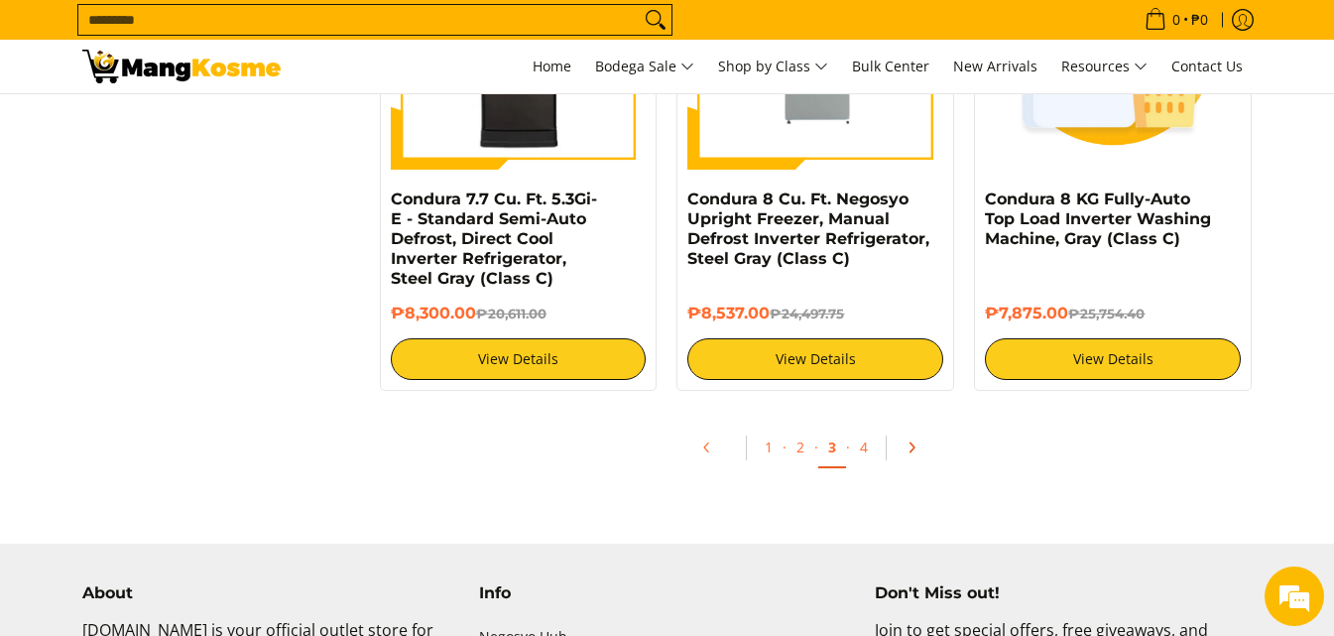
click at [910, 445] on icon "Pagination" at bounding box center [911, 447] width 4 height 9
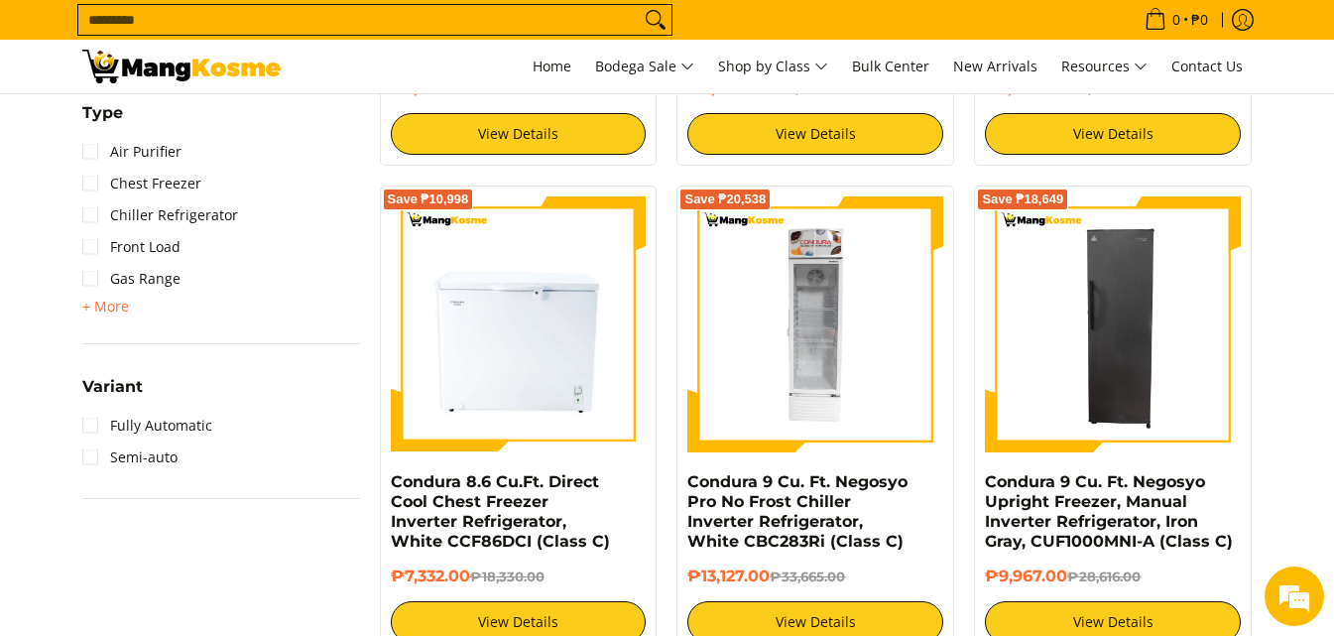
scroll to position [1797, 0]
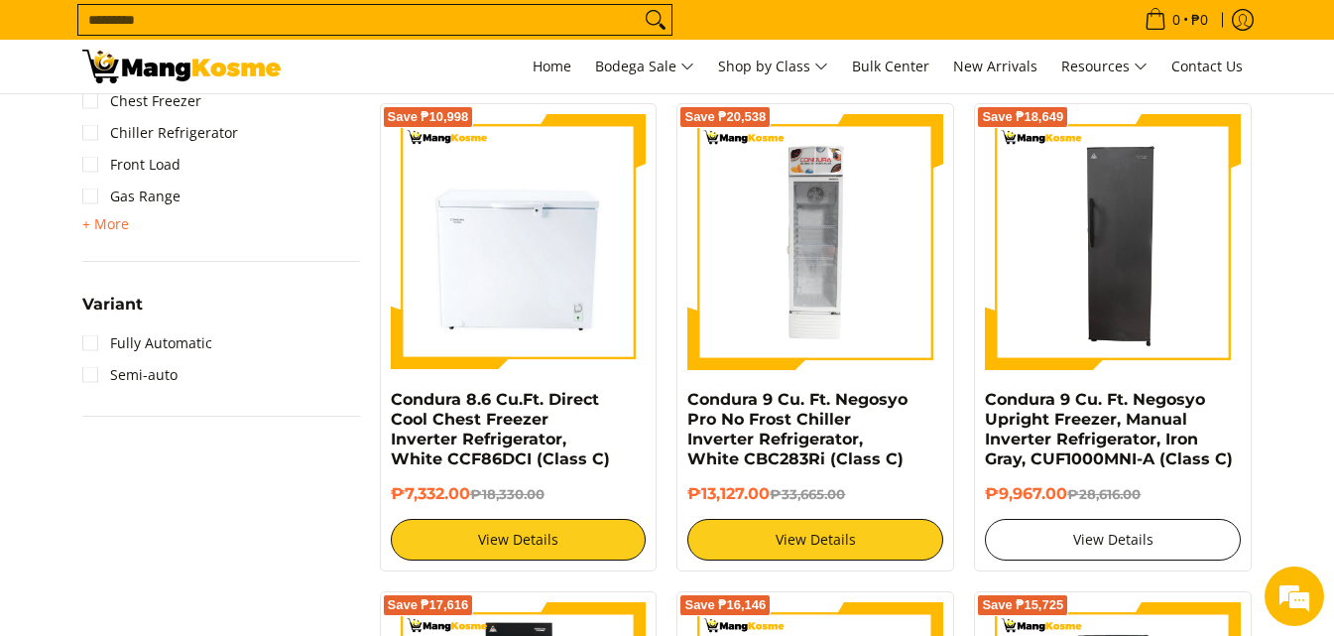
click at [1133, 541] on link "View Details" at bounding box center [1113, 540] width 256 height 42
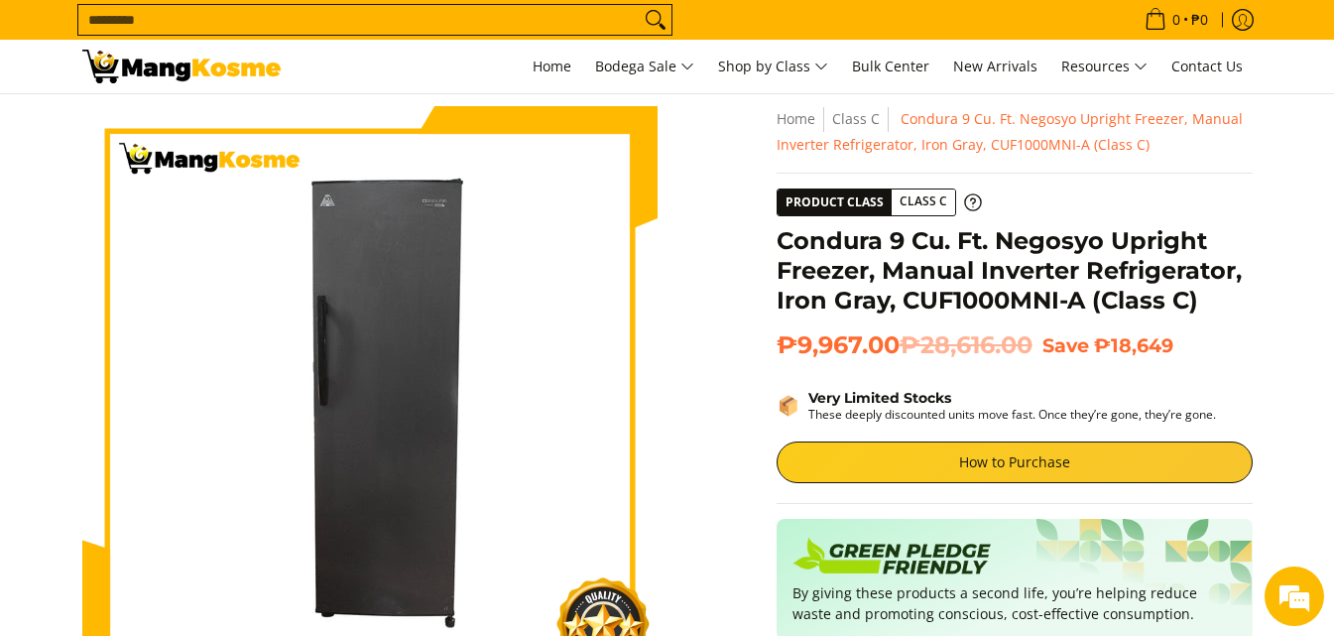
click at [221, 17] on input "Search..." at bounding box center [358, 20] width 561 height 30
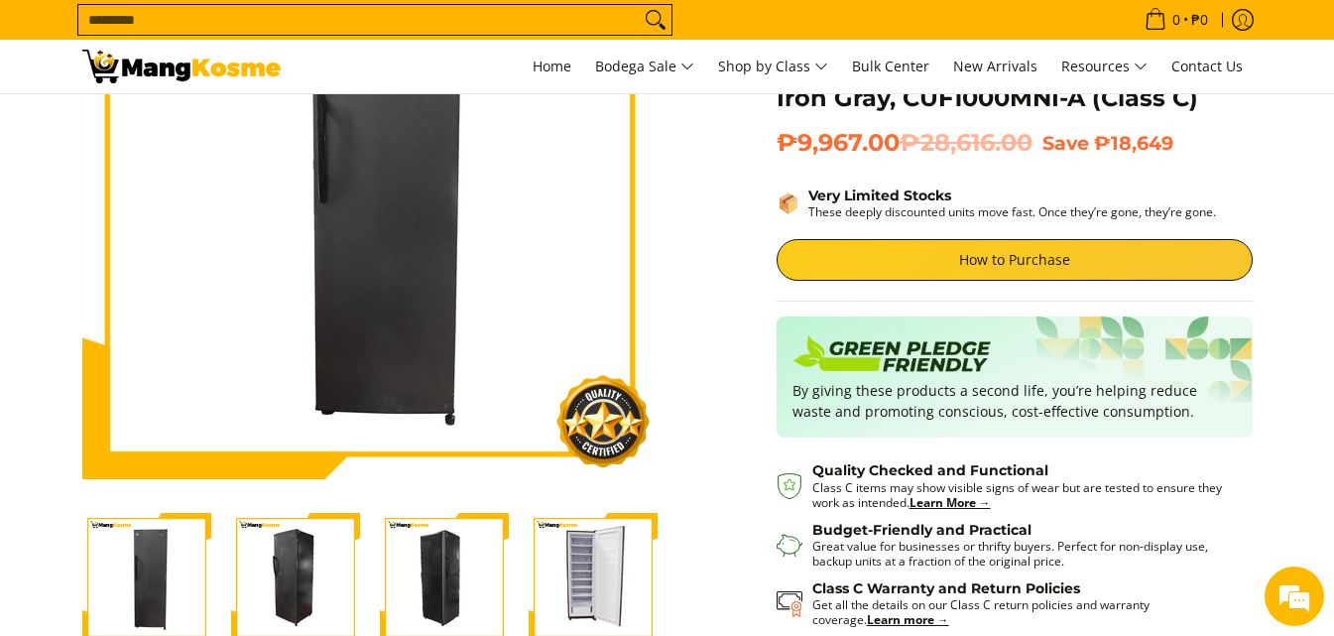
scroll to position [258, 0]
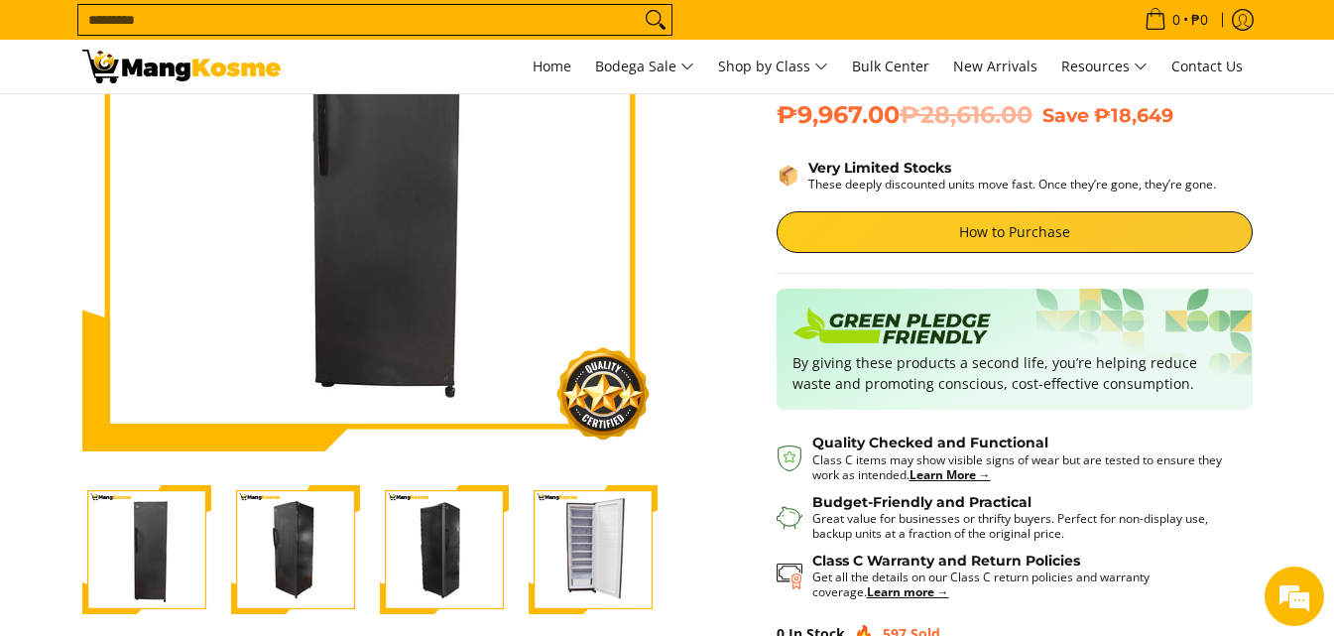
click at [605, 549] on img "Condura 9 Cu. Ft. Negosyo Upright Freezer, Manual Inverter Refrigerator, Iron G…" at bounding box center [593, 549] width 129 height 129
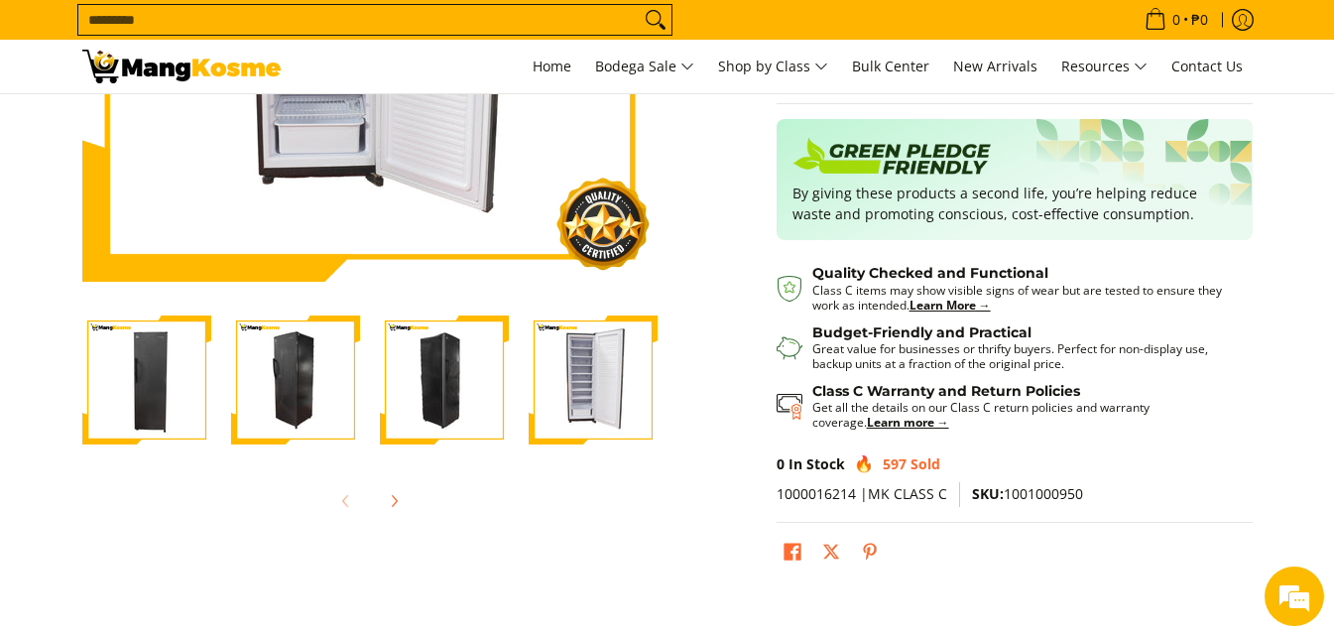
scroll to position [412, 0]
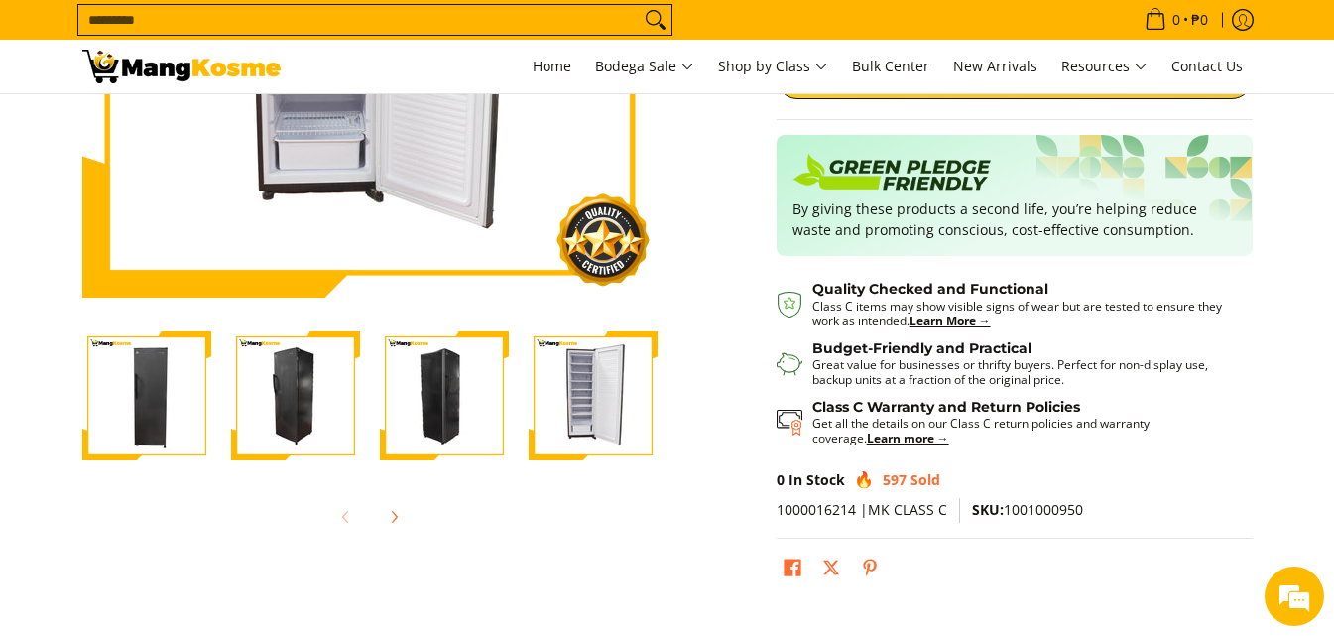
click at [460, 402] on img "Condura 9 Cu. Ft. Negosyo Upright Freezer, Manual Inverter Refrigerator, Iron G…" at bounding box center [444, 395] width 129 height 129
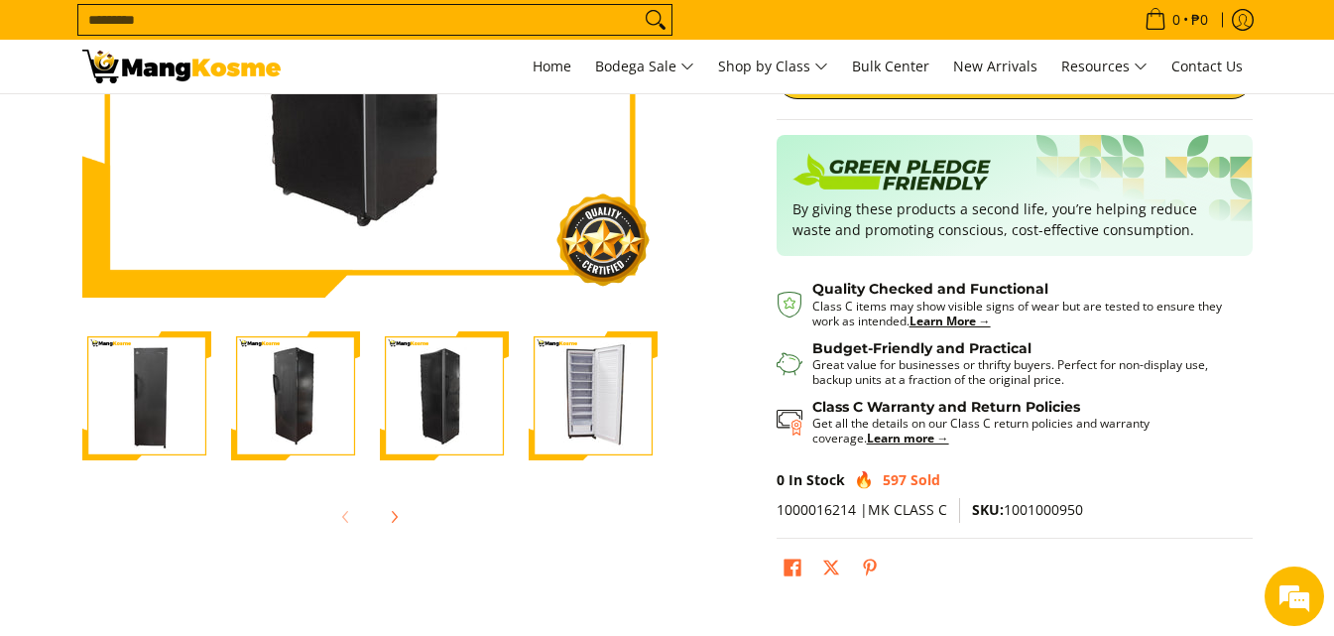
click at [313, 415] on img "Condura 9 Cu. Ft. Negosyo Upright Freezer, Manual Inverter Refrigerator, Iron G…" at bounding box center [295, 395] width 129 height 129
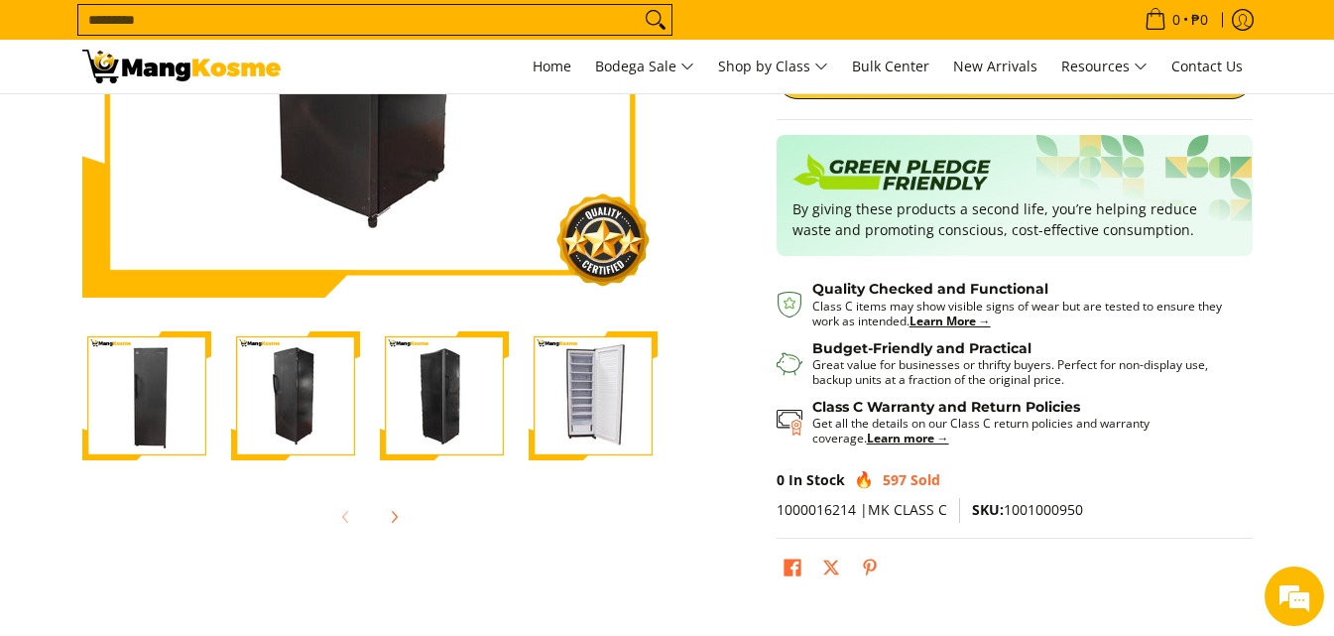
click at [169, 416] on img "Condura 9 Cu. Ft. Negosyo Upright Freezer, Manual Inverter Refrigerator, Iron G…" at bounding box center [146, 395] width 129 height 129
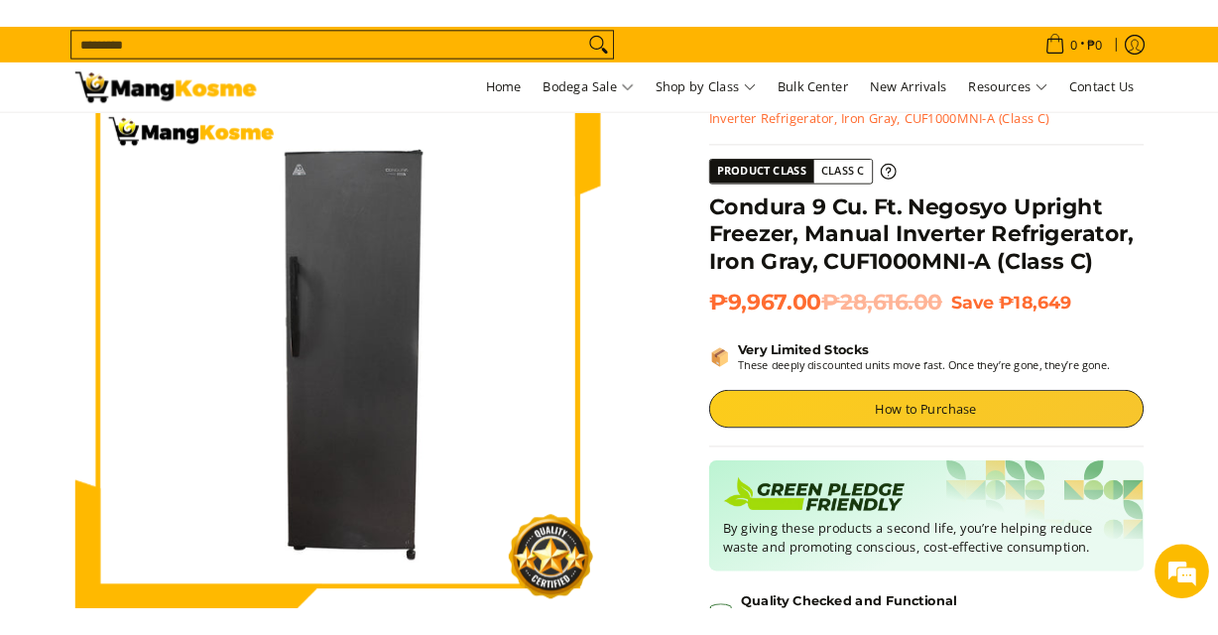
scroll to position [0, 0]
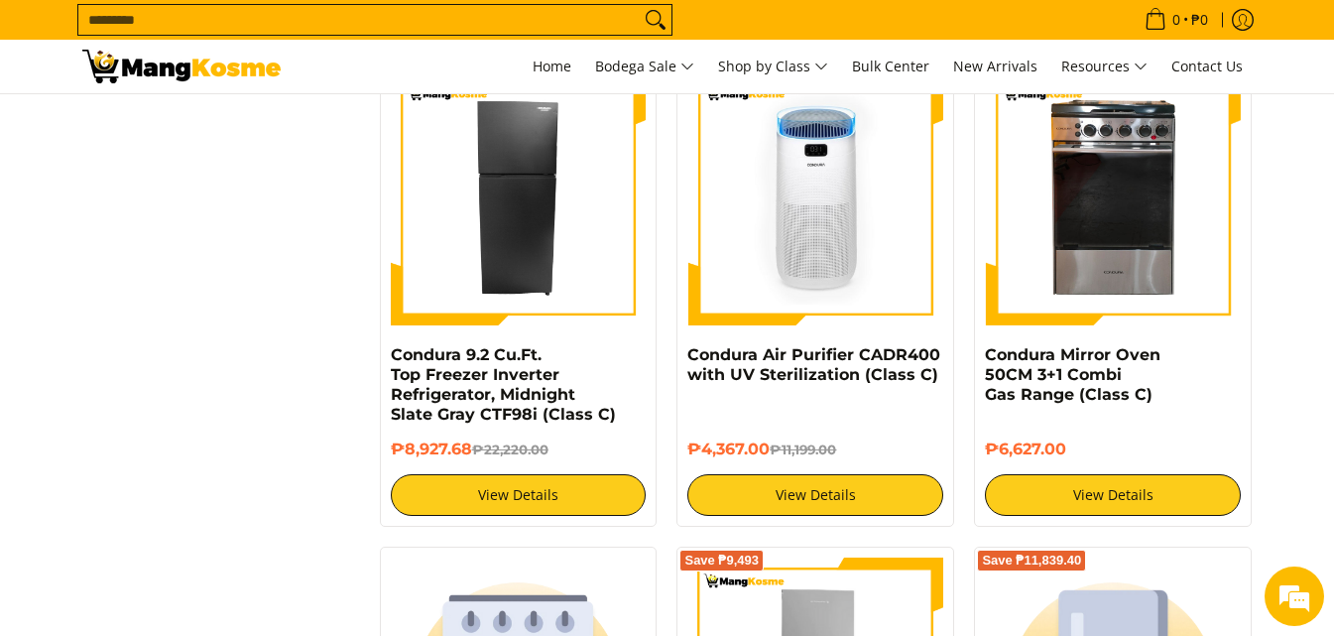
scroll to position [2783, 0]
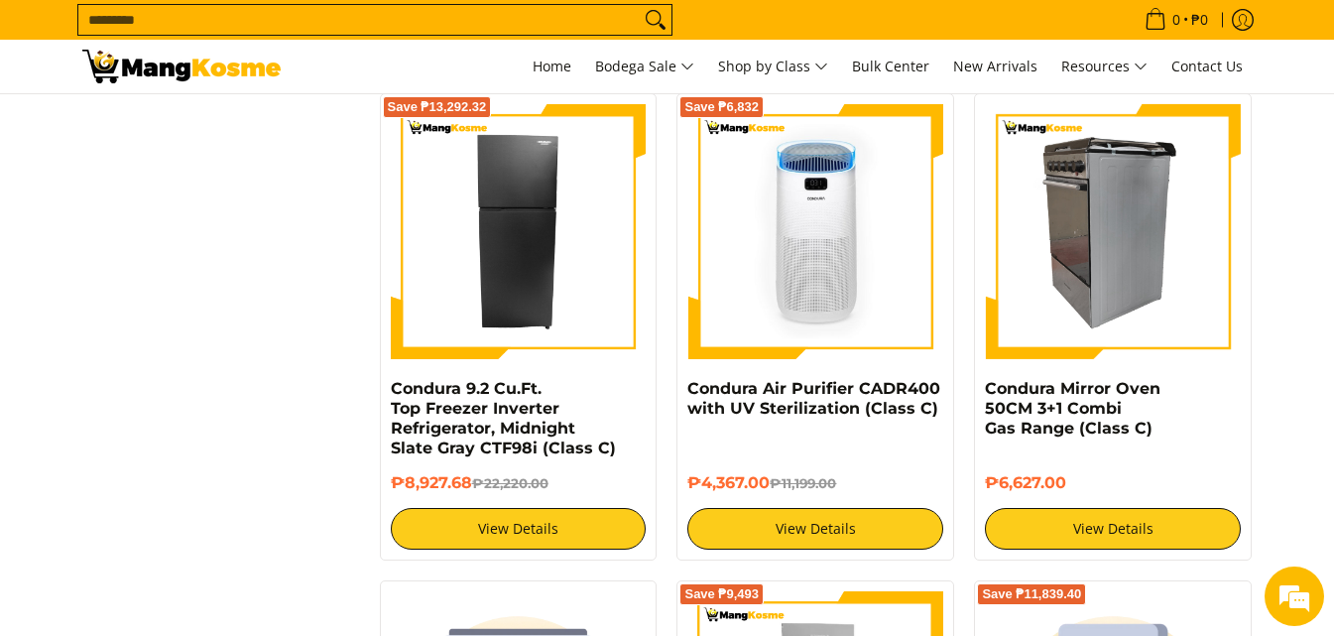
click at [1136, 228] on img at bounding box center [1113, 232] width 256 height 256
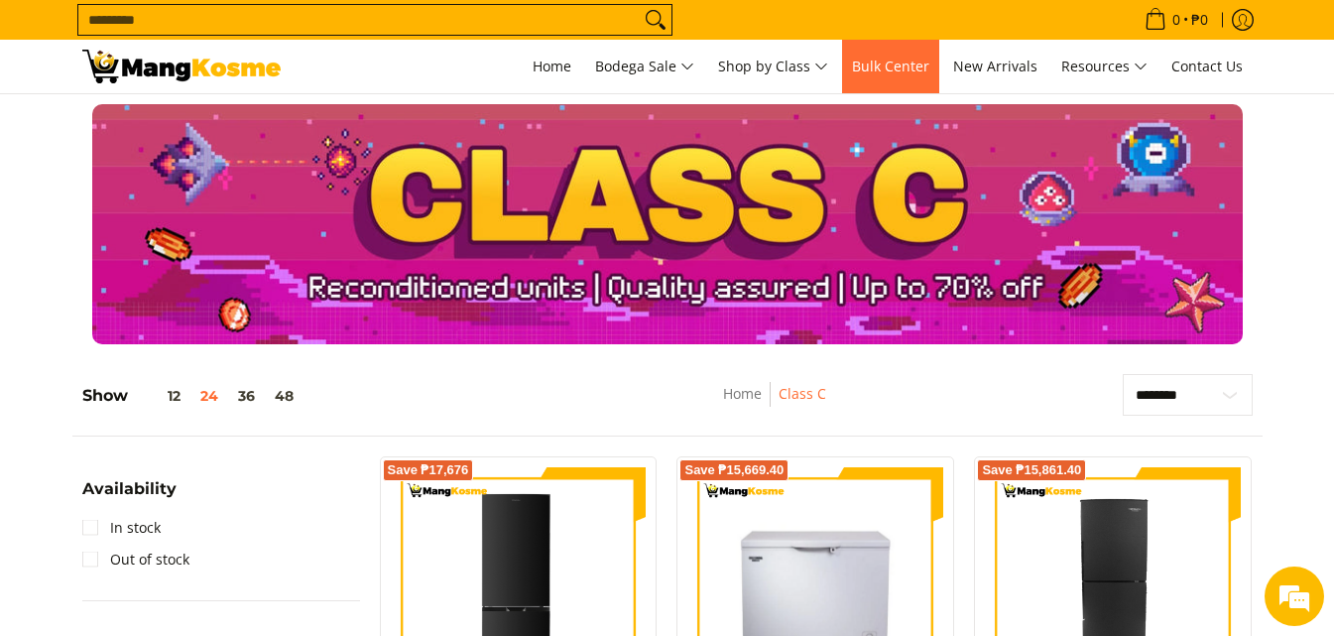
click at [897, 64] on span "Bulk Center" at bounding box center [890, 66] width 77 height 19
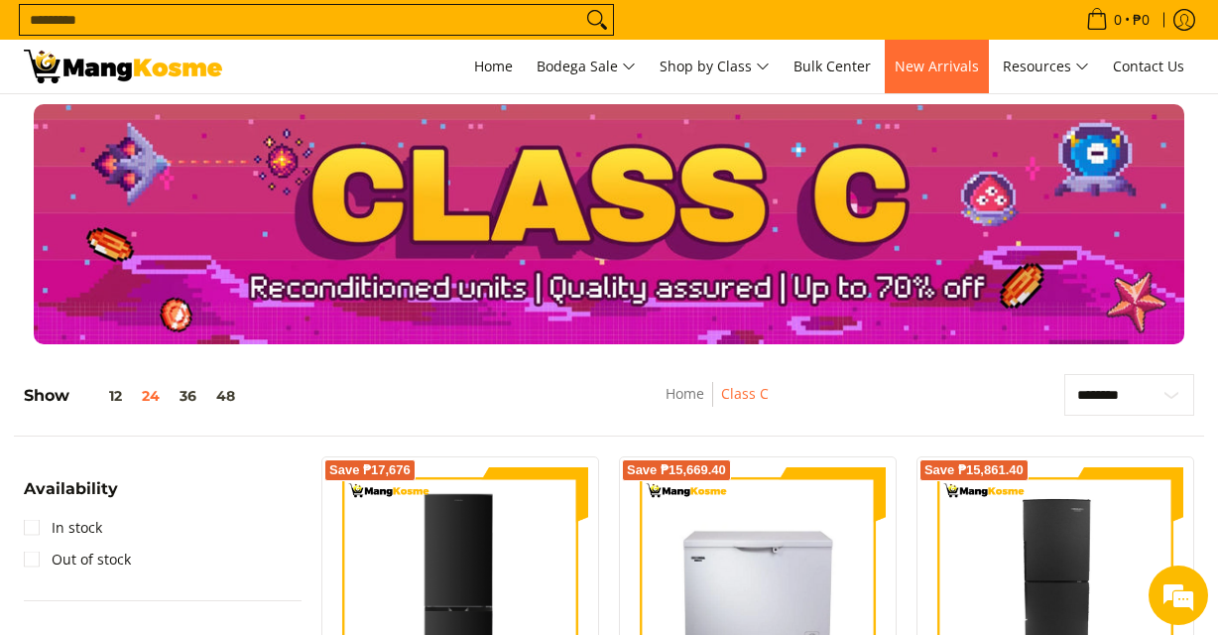
click at [946, 65] on span "New Arrivals" at bounding box center [936, 66] width 84 height 19
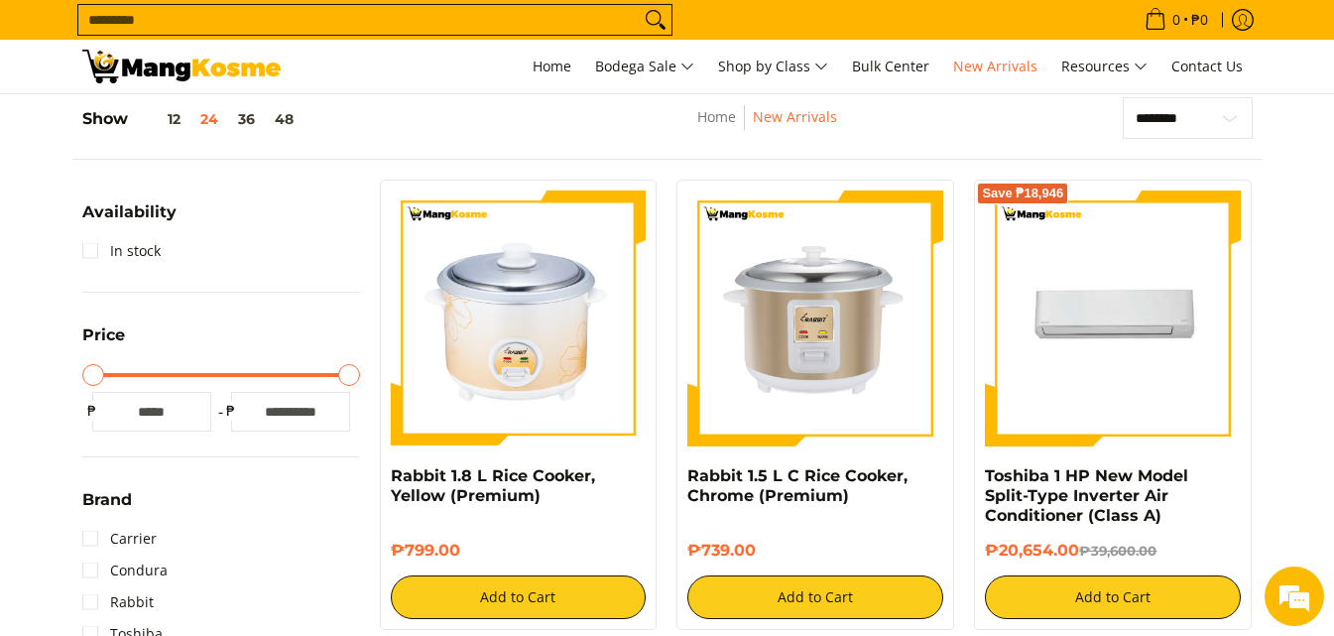
scroll to position [324, 0]
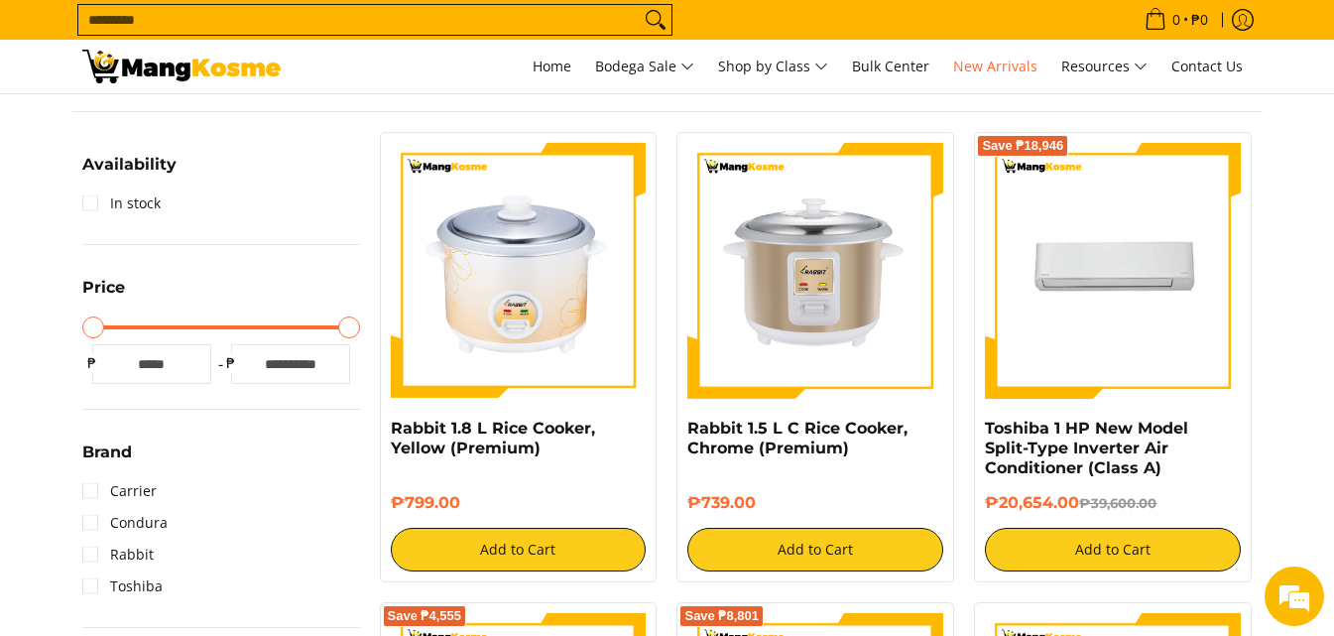
drag, startPoint x: 1333, startPoint y: 124, endPoint x: 1333, endPoint y: 147, distance: 22.8
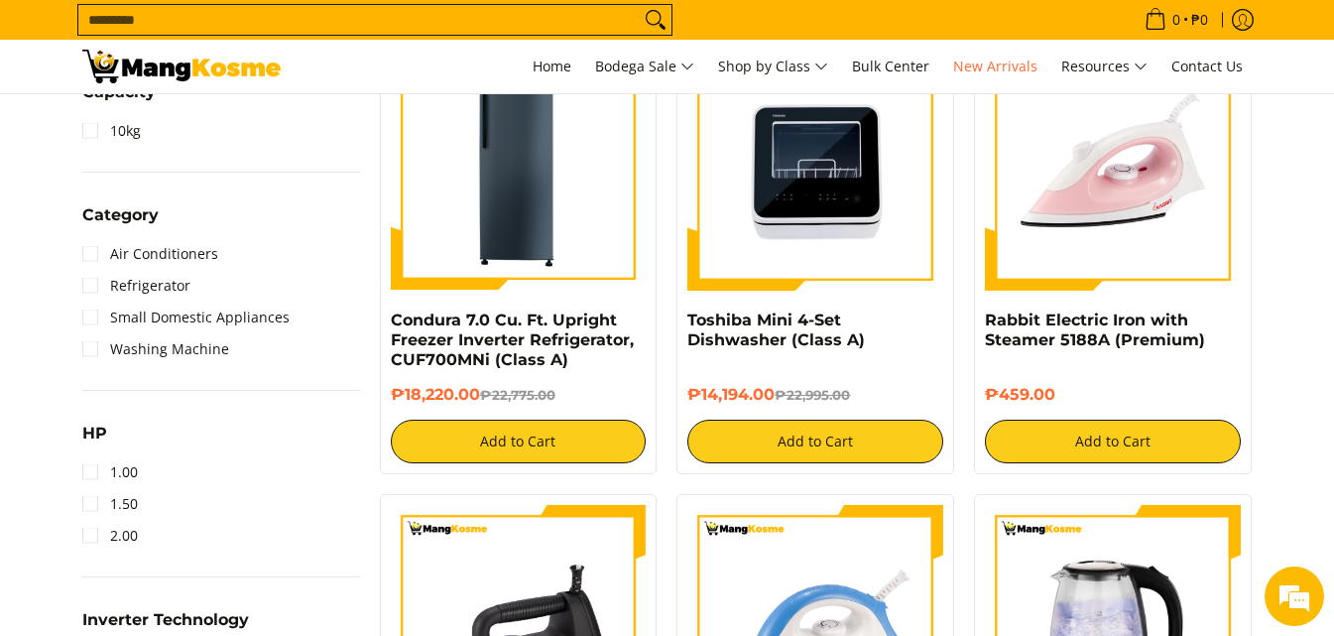
scroll to position [791, 0]
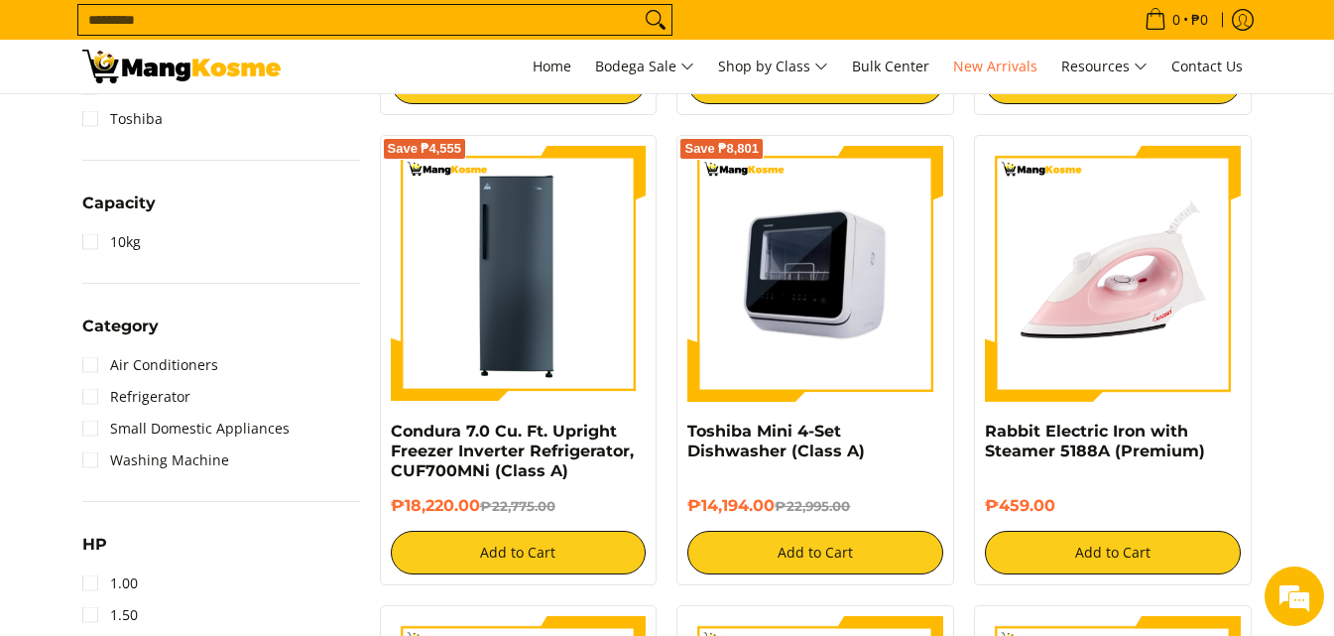
click at [856, 326] on img at bounding box center [815, 274] width 256 height 256
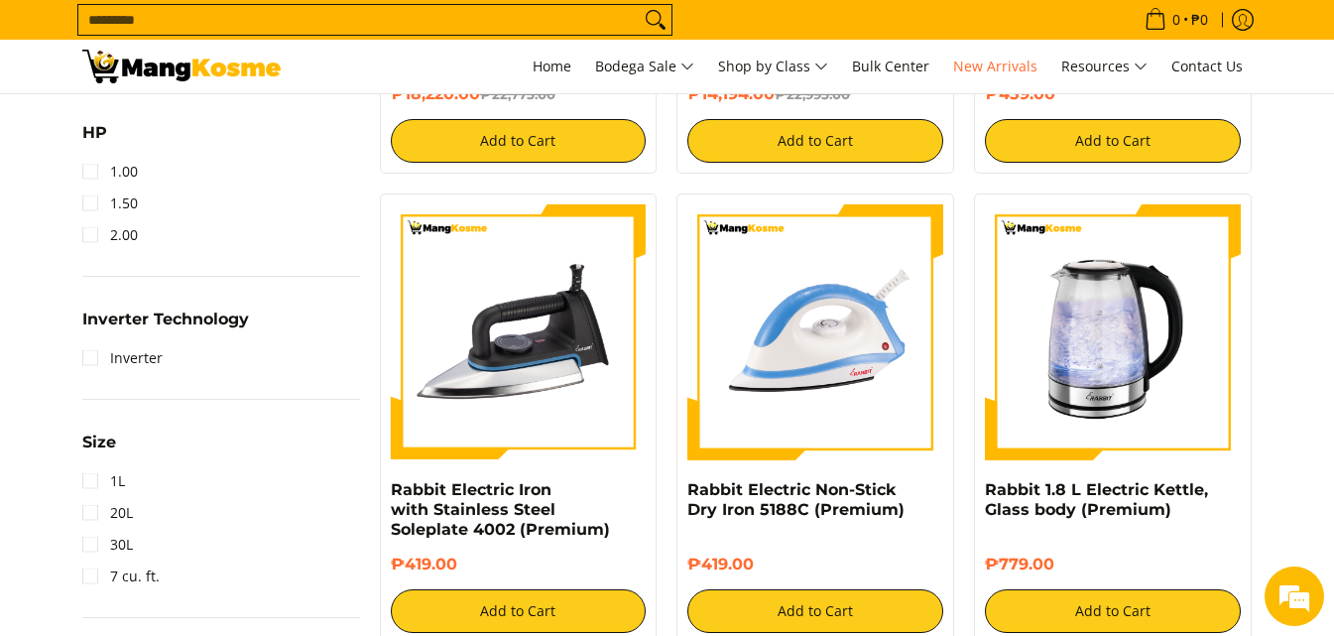
scroll to position [1100, 0]
